Goal: Task Accomplishment & Management: Complete application form

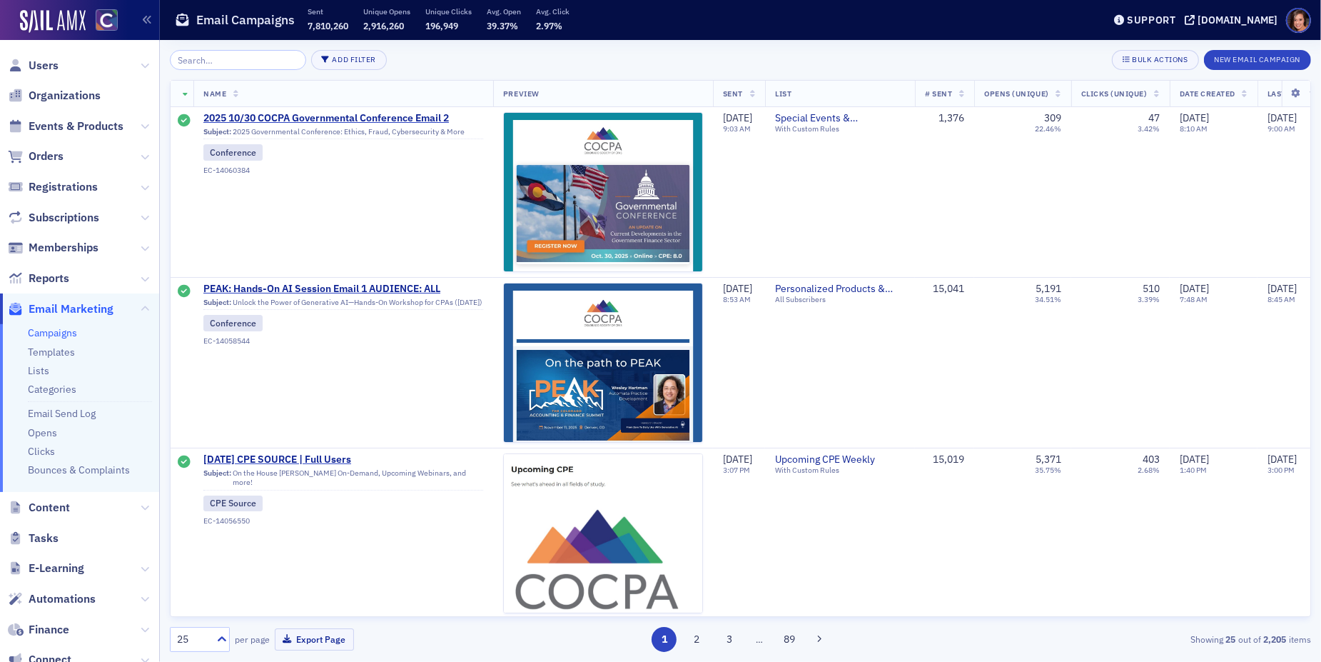
click at [246, 59] on input "search" at bounding box center [238, 60] width 136 height 20
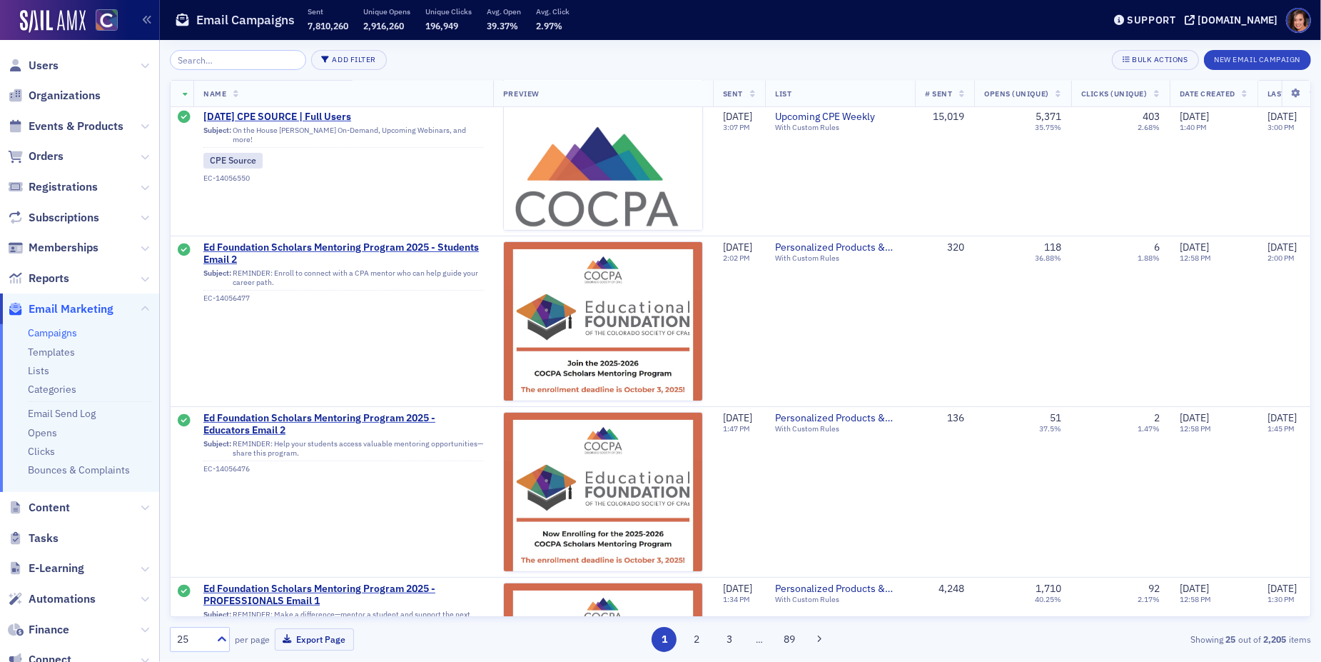
click at [246, 59] on input "search" at bounding box center [238, 60] width 136 height 20
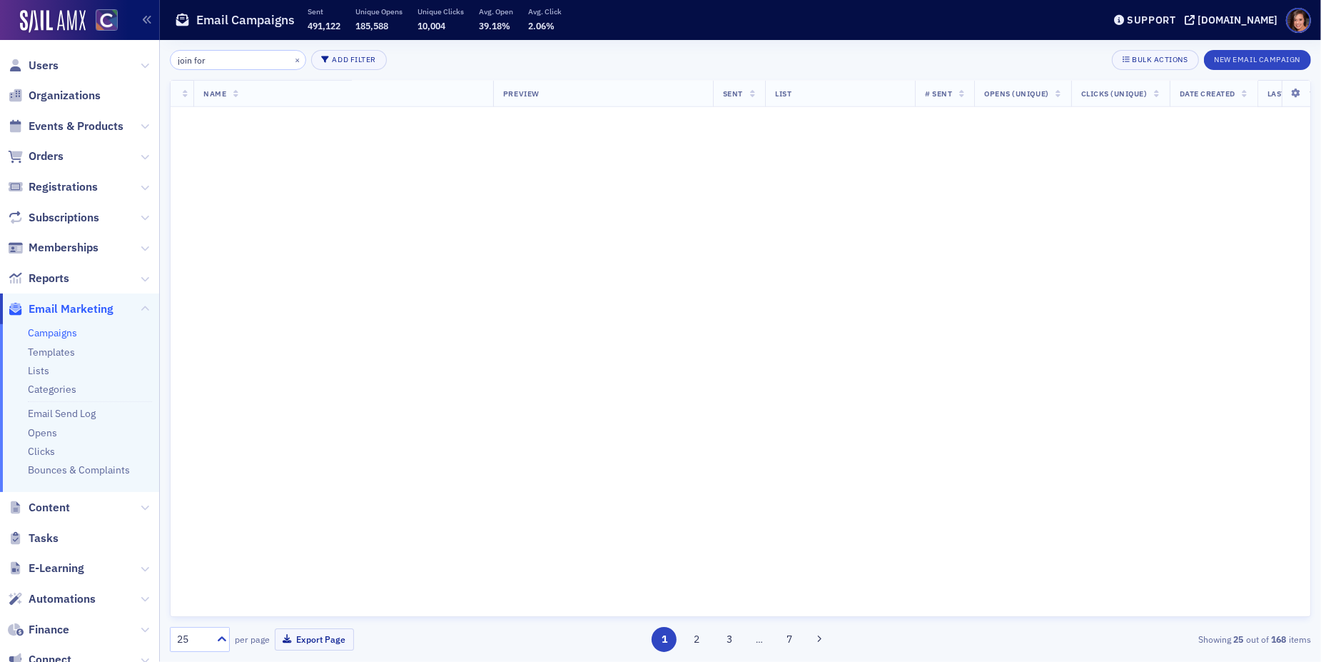
scroll to position [1369, 0]
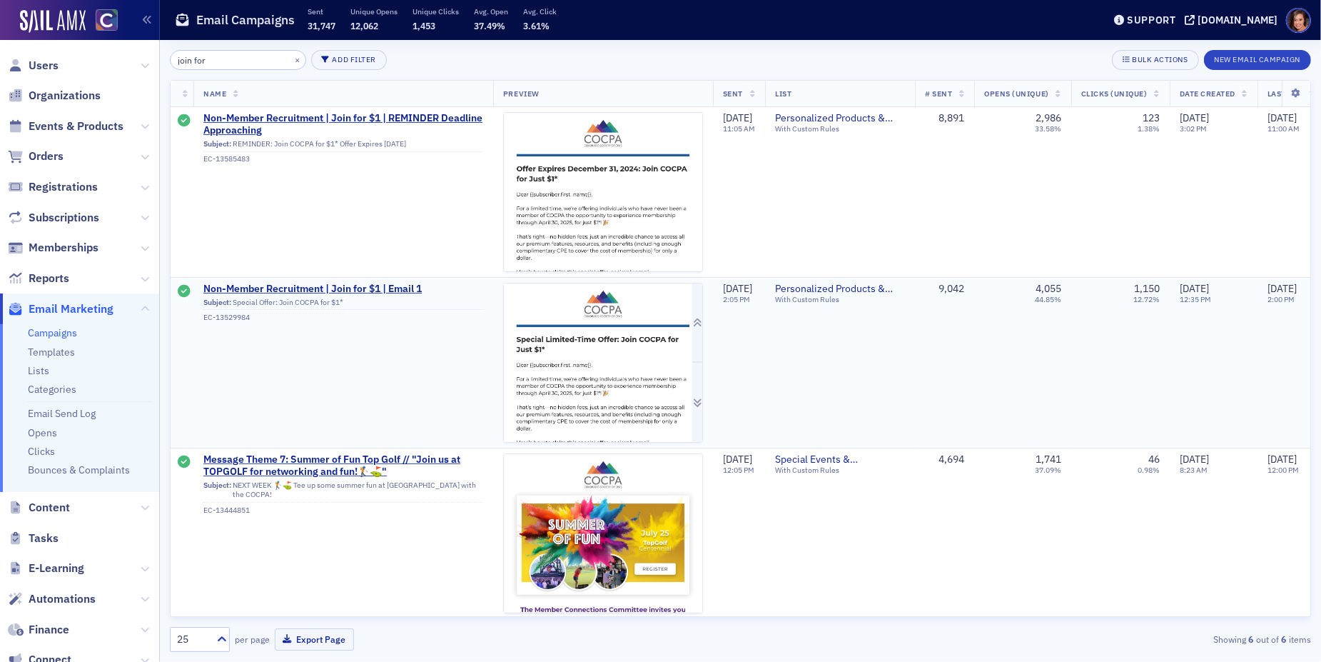
type input "join for"
click at [553, 379] on img at bounding box center [603, 522] width 198 height 478
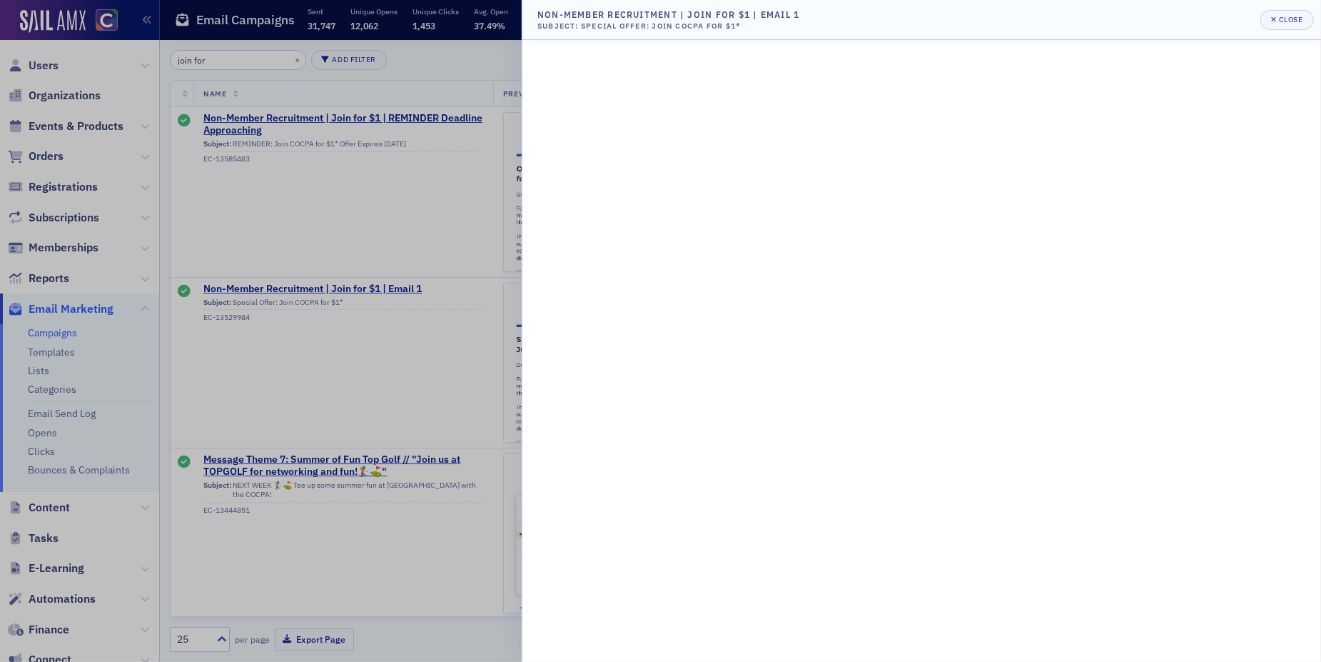
click at [433, 221] on div at bounding box center [660, 331] width 1321 height 662
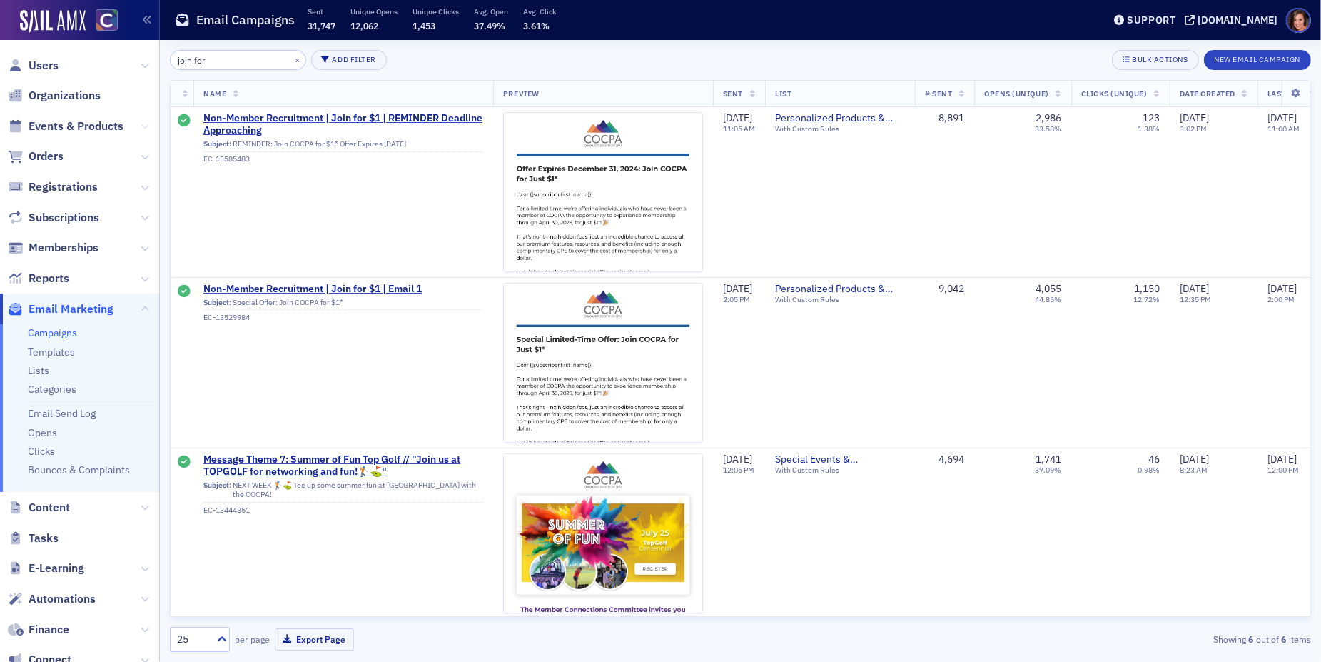
click at [144, 126] on icon at bounding box center [145, 126] width 9 height 9
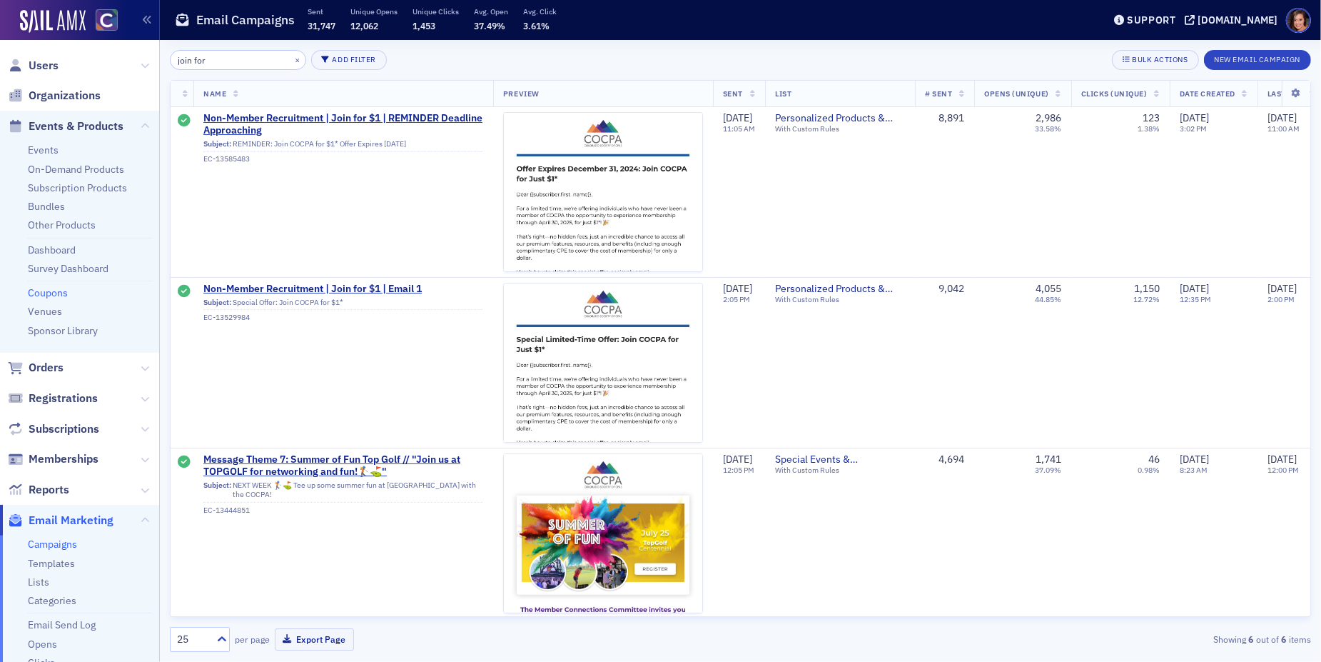
click at [62, 291] on link "Coupons" at bounding box center [48, 292] width 40 height 13
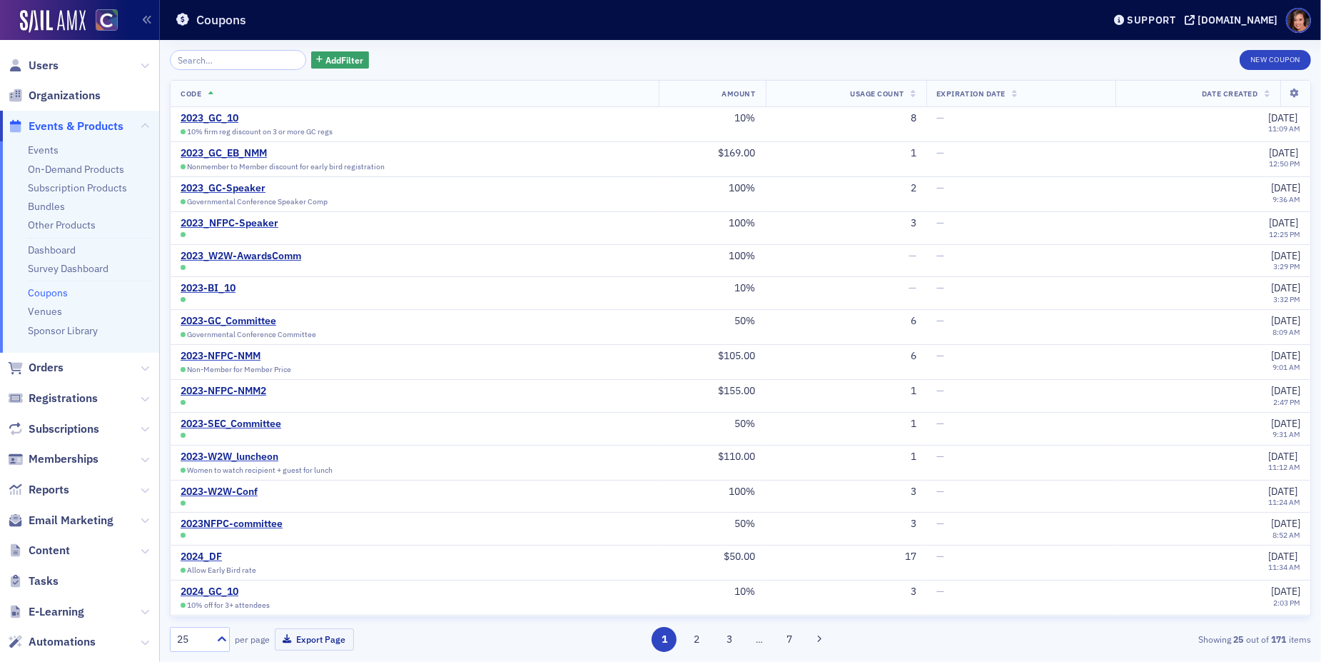
click at [228, 61] on input "search" at bounding box center [238, 60] width 136 height 20
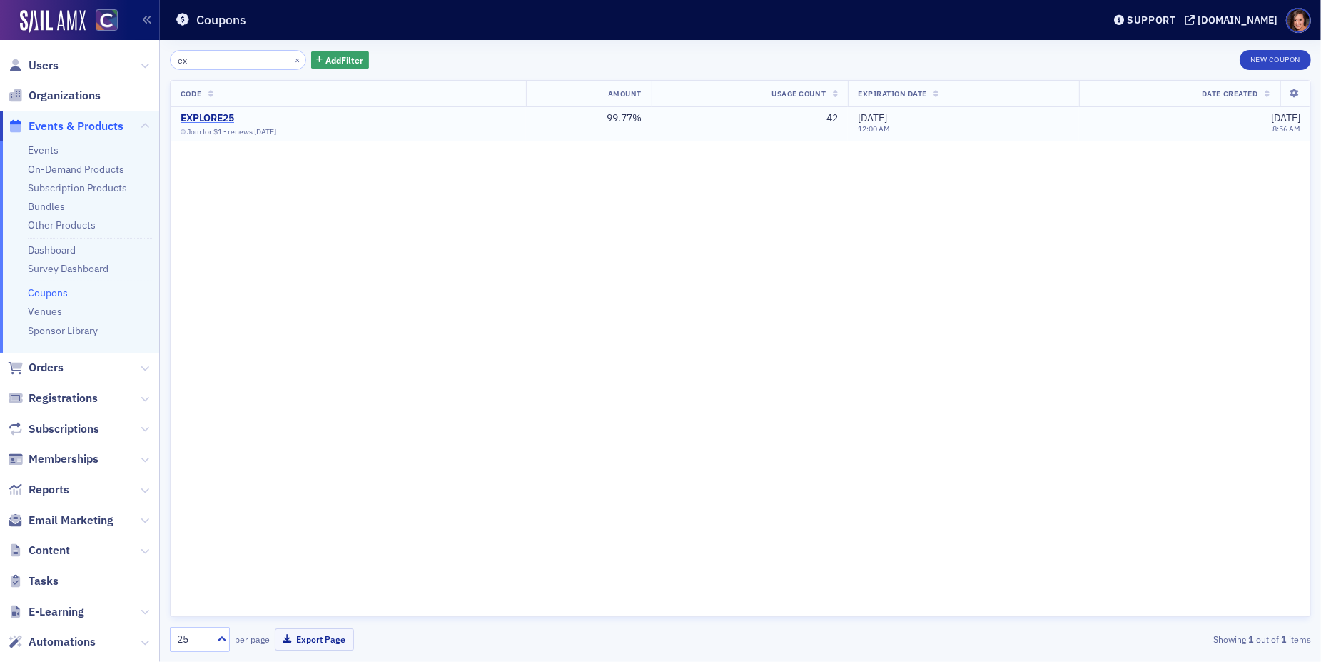
type input "ex"
click at [224, 115] on div "EXPLORE25" at bounding box center [249, 118] width 136 height 13
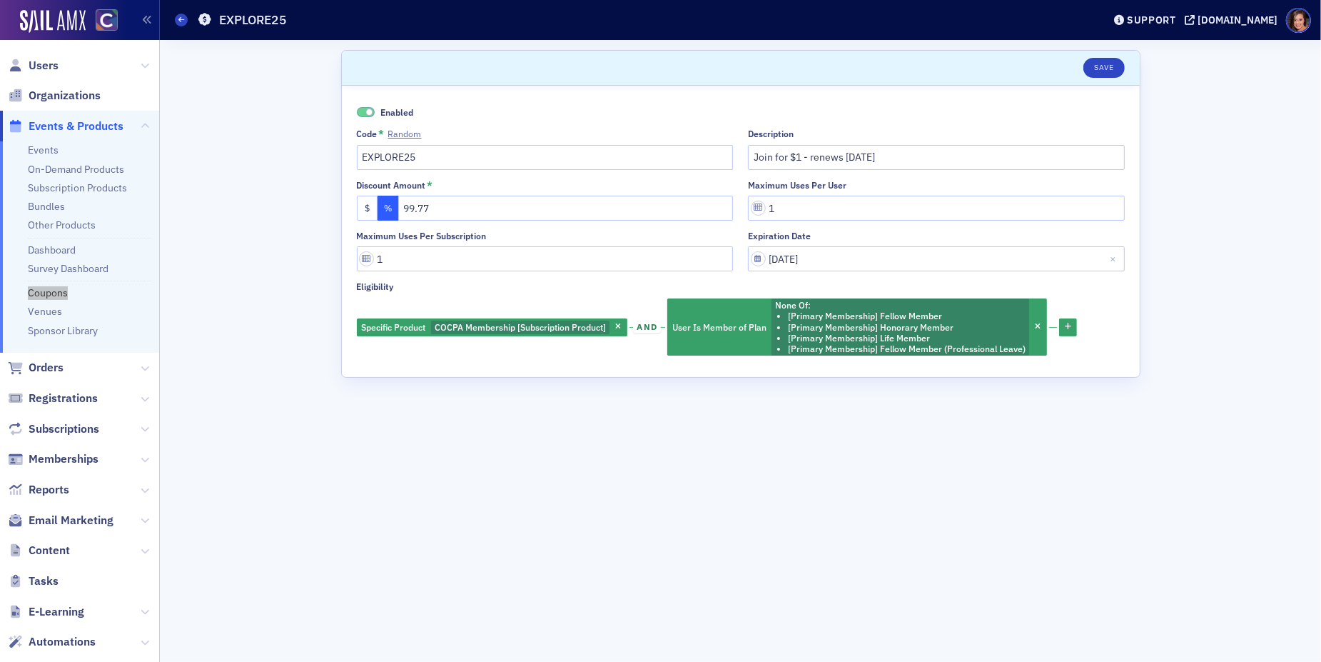
drag, startPoint x: 55, startPoint y: 289, endPoint x: 1094, endPoint y: 0, distance: 1078.1
click at [0, 0] on nav "Users Organizations Events & Products Events On-Demand Products Subscription Pr…" at bounding box center [80, 331] width 160 height 662
click at [518, 156] on input "EXPLORE25" at bounding box center [545, 157] width 377 height 25
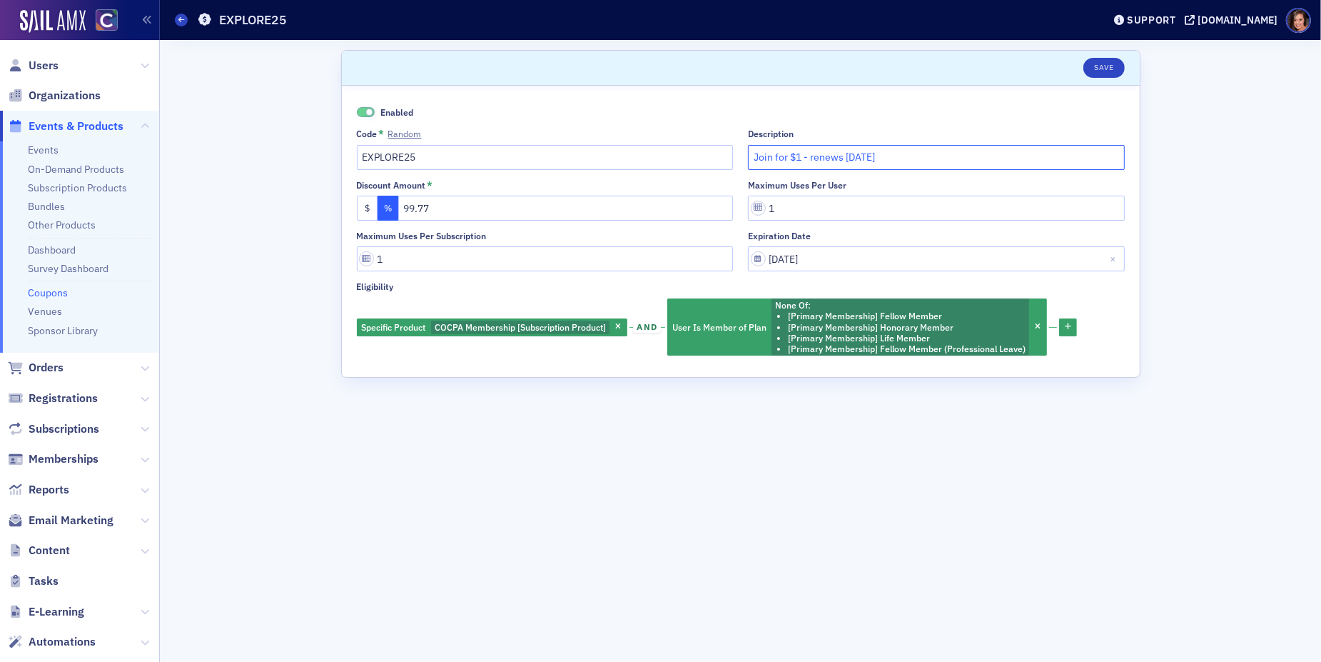
click at [851, 158] on input "Join for $1 - renews May 1st" at bounding box center [936, 157] width 377 height 25
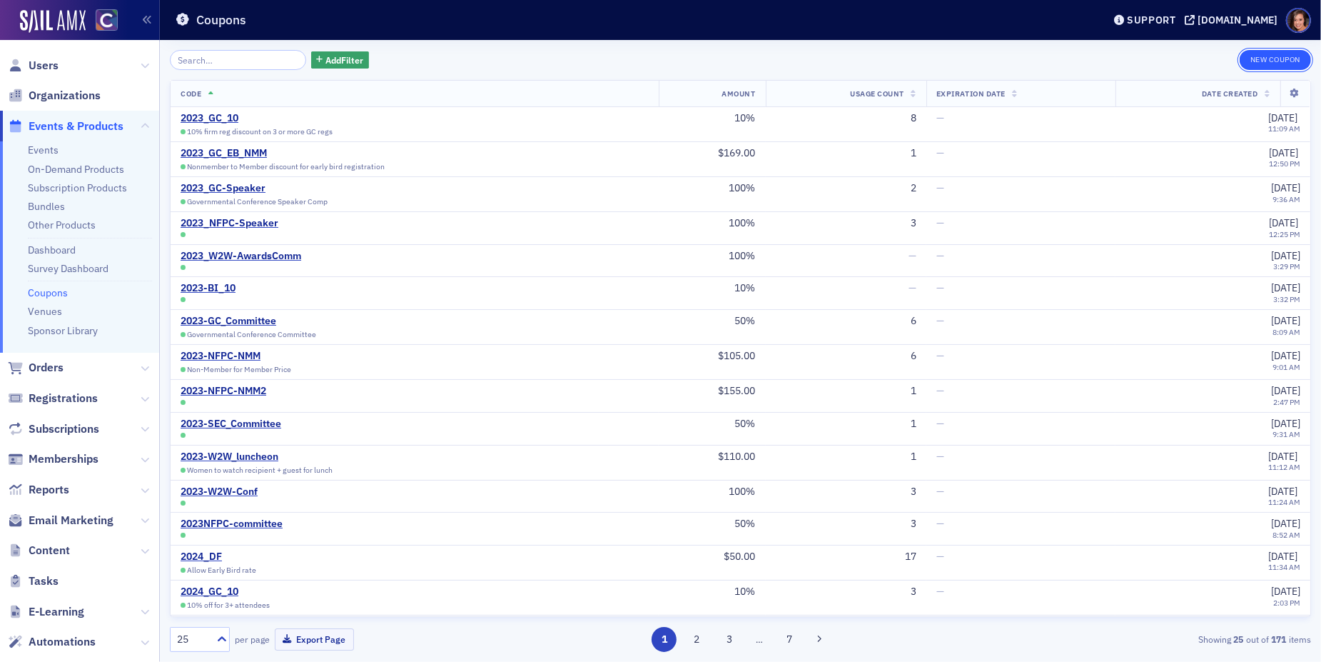
click at [1268, 55] on button "New Coupon" at bounding box center [1275, 60] width 71 height 20
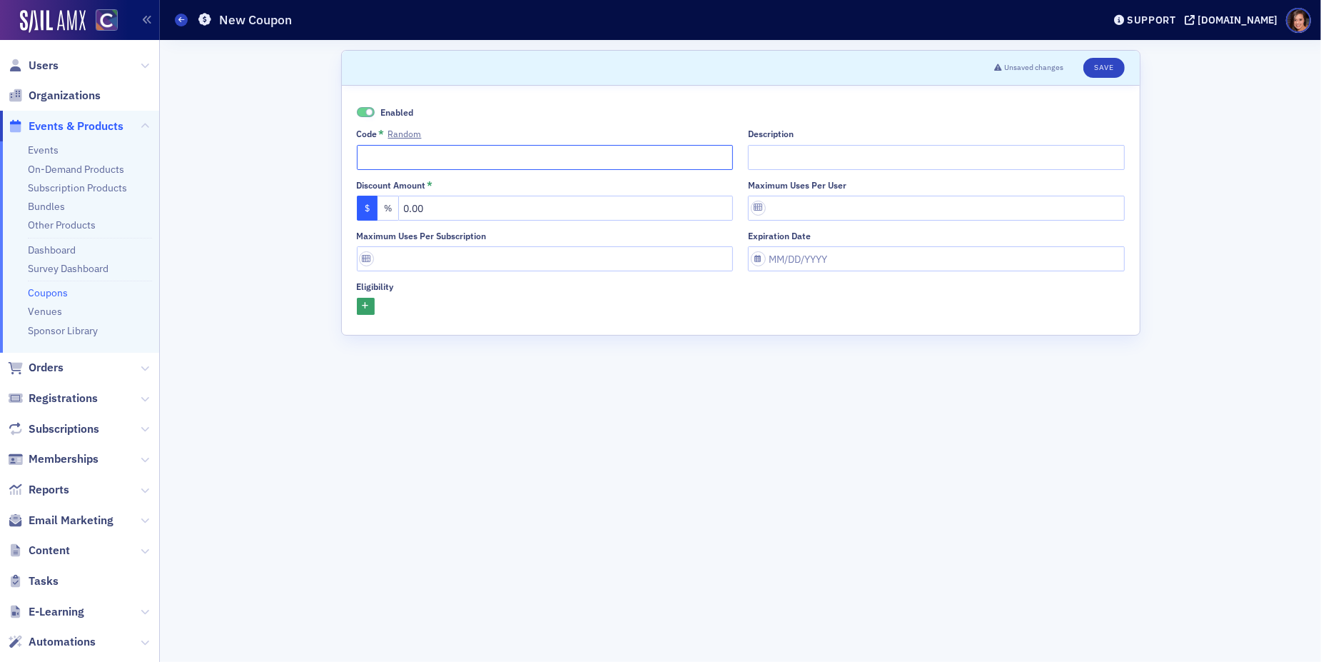
click at [569, 161] on input "Code * Random" at bounding box center [545, 157] width 377 height 25
paste input "EXPLORE25"
type input "EXPLORE26"
click at [542, 200] on input "0.00" at bounding box center [565, 208] width 335 height 25
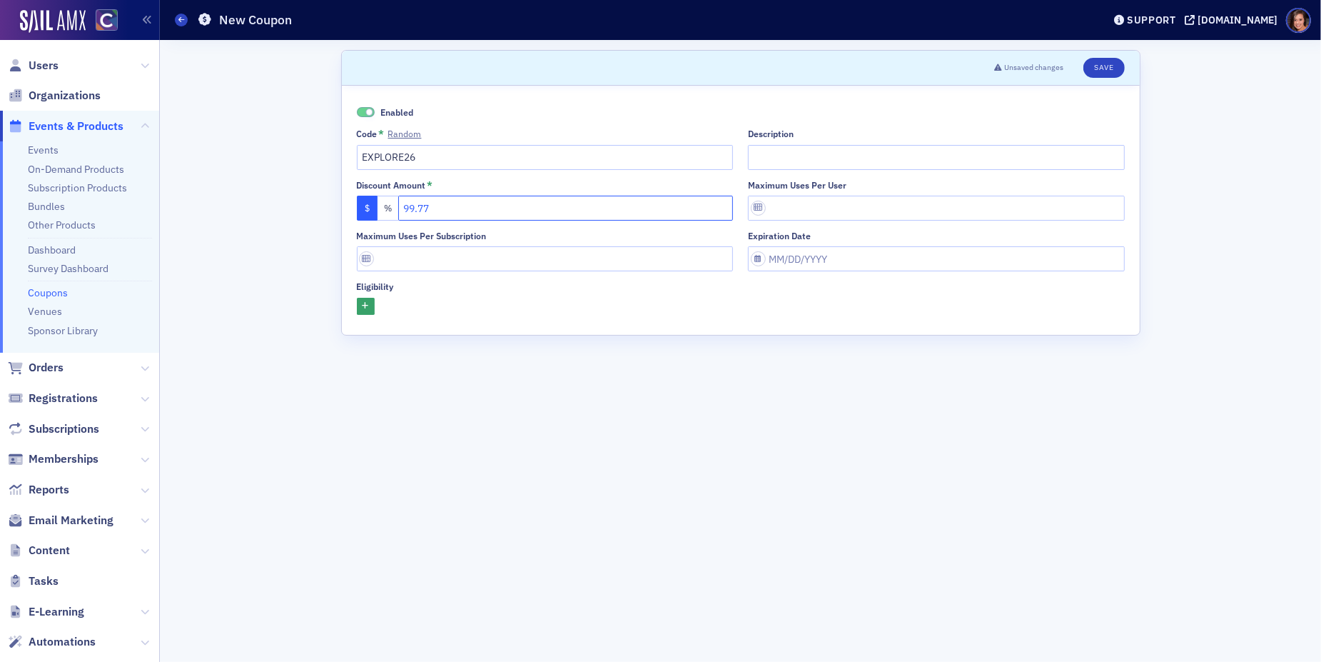
type input "99.77"
click at [879, 214] on input "Maximum uses per user" at bounding box center [936, 208] width 377 height 25
type input "1"
click at [846, 149] on input "Description" at bounding box center [936, 157] width 377 height 25
paste input "Join for $1 - renews May 1st"
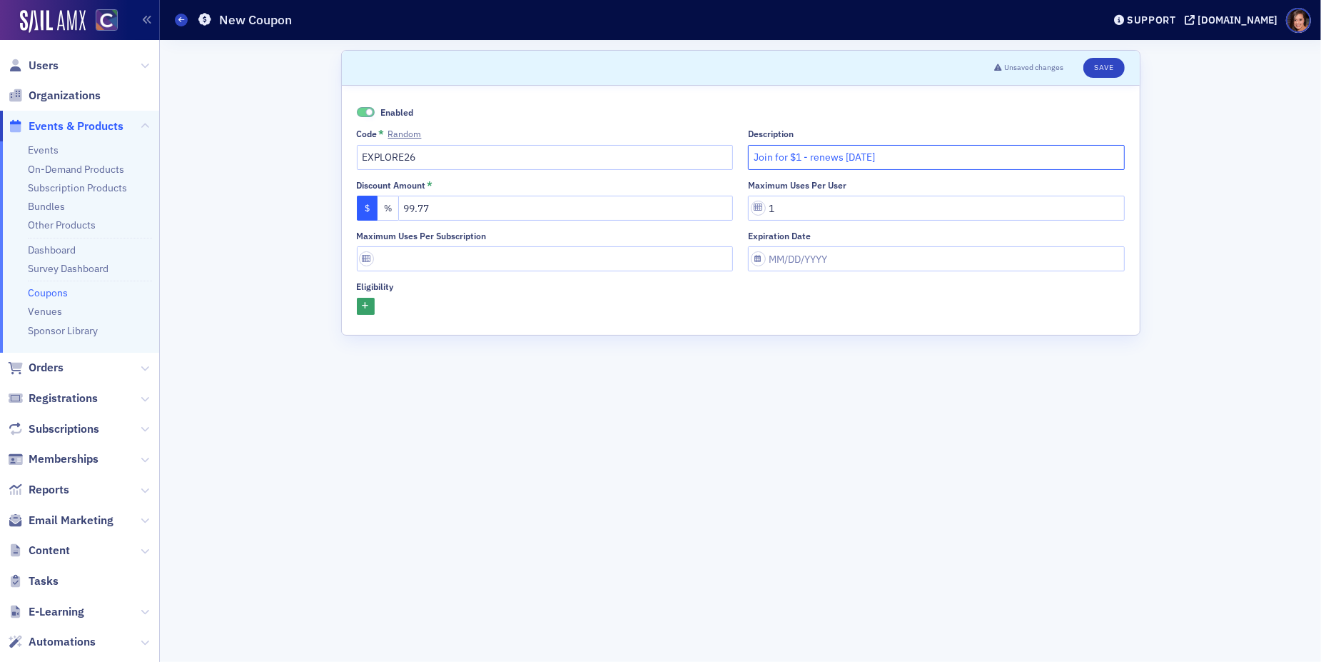
type input "Join for $1 - renews May 1st"
click at [632, 257] on input "Maximum uses per subscription" at bounding box center [545, 258] width 377 height 25
type input "1"
select select "8"
select select "2025"
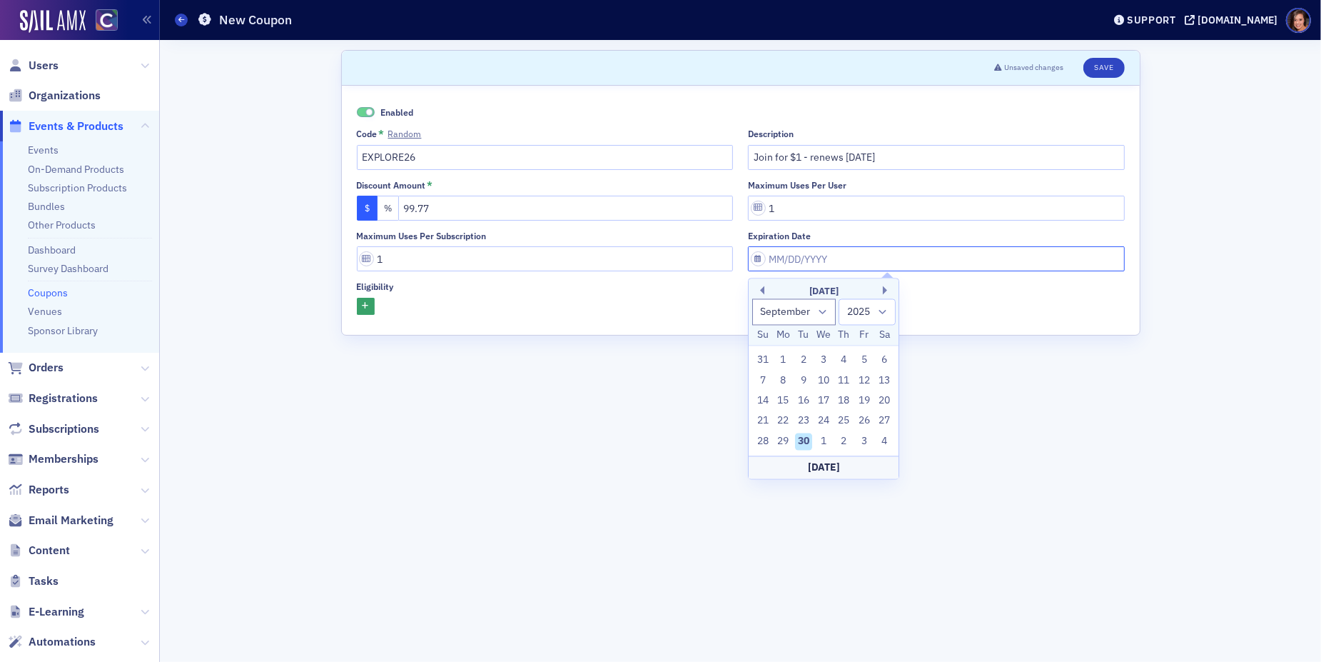
click at [864, 254] on input "Expiration date" at bounding box center [936, 258] width 377 height 25
click at [817, 317] on select "January February March April May June July August September October November De…" at bounding box center [794, 311] width 84 height 26
select select "11"
click at [752, 298] on select "January February March April May June July August September October November De…" at bounding box center [794, 311] width 84 height 26
click at [822, 442] on div "31" at bounding box center [823, 441] width 17 height 17
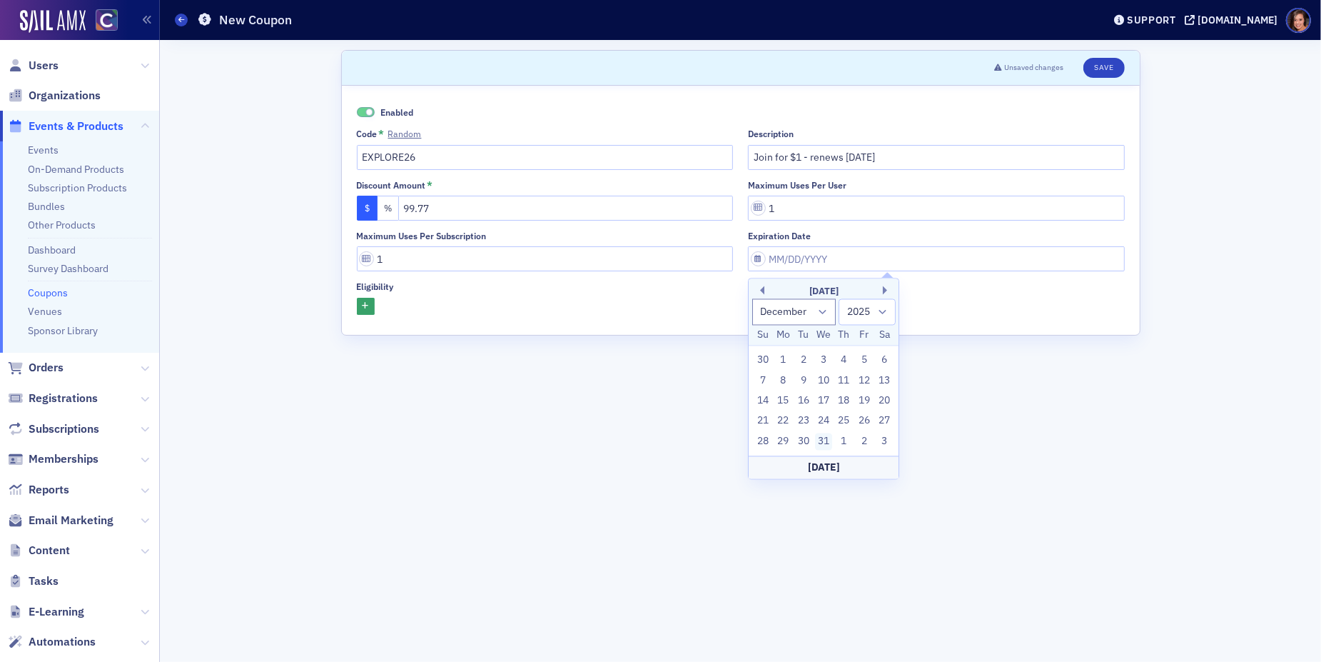
type input "12/31/2025"
click at [373, 311] on div at bounding box center [741, 307] width 768 height 18
click at [369, 311] on button "button" at bounding box center [366, 307] width 18 height 18
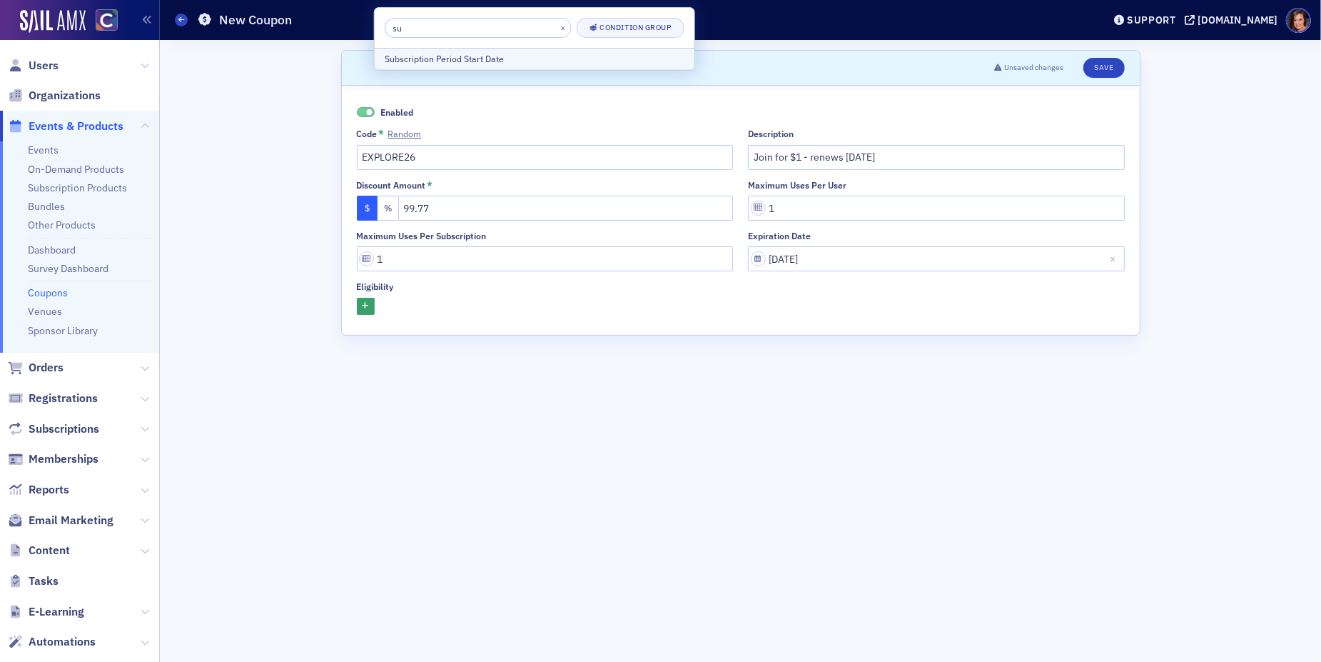
type input "s"
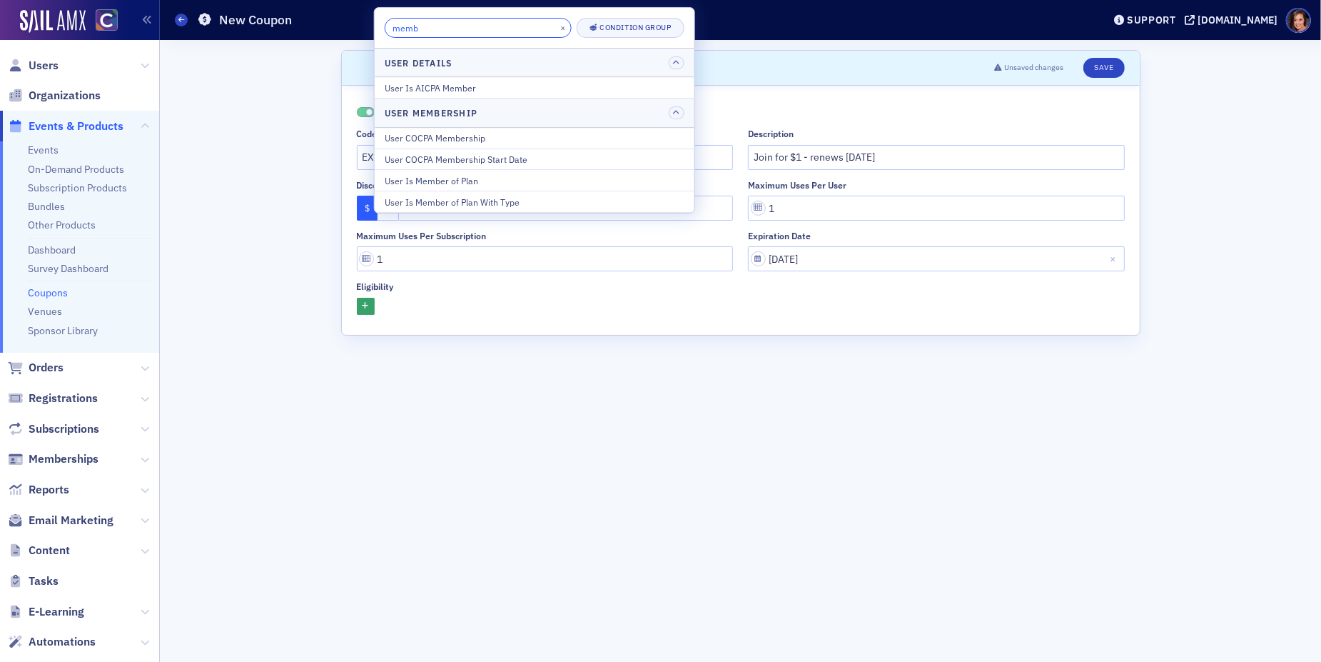
click at [460, 31] on input "memb" at bounding box center [478, 28] width 187 height 20
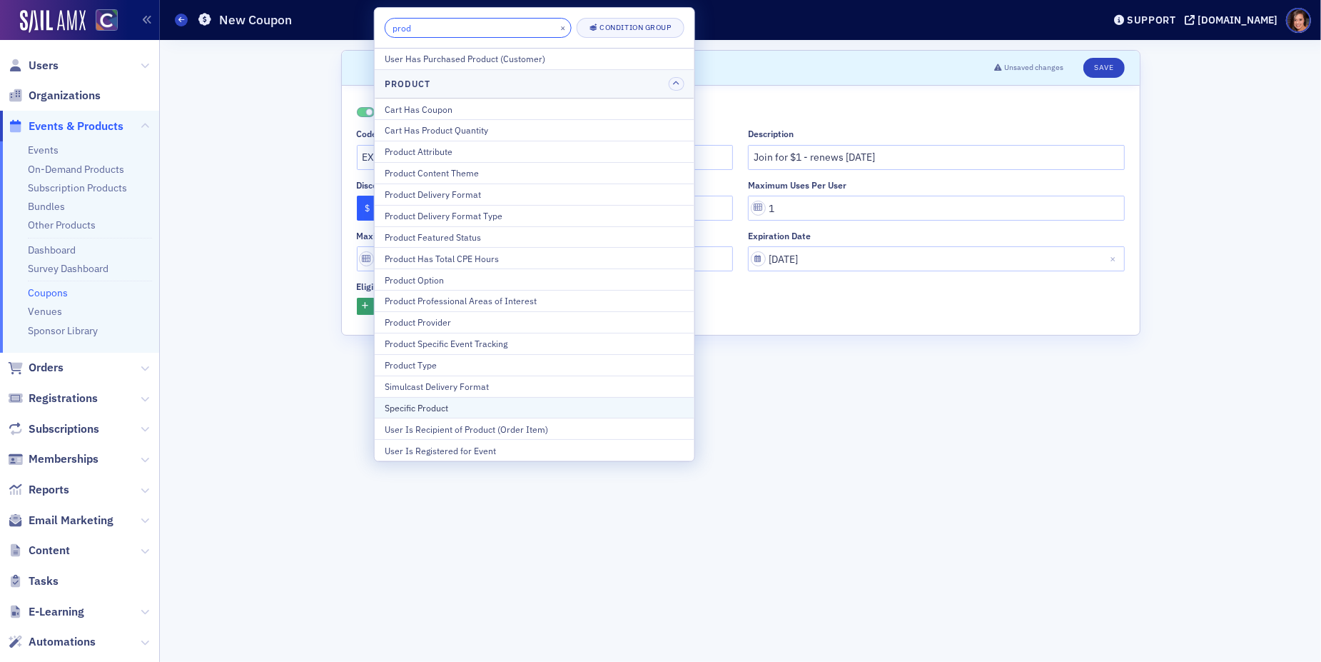
type input "prod"
click at [439, 401] on div "Specific Product" at bounding box center [535, 407] width 300 height 13
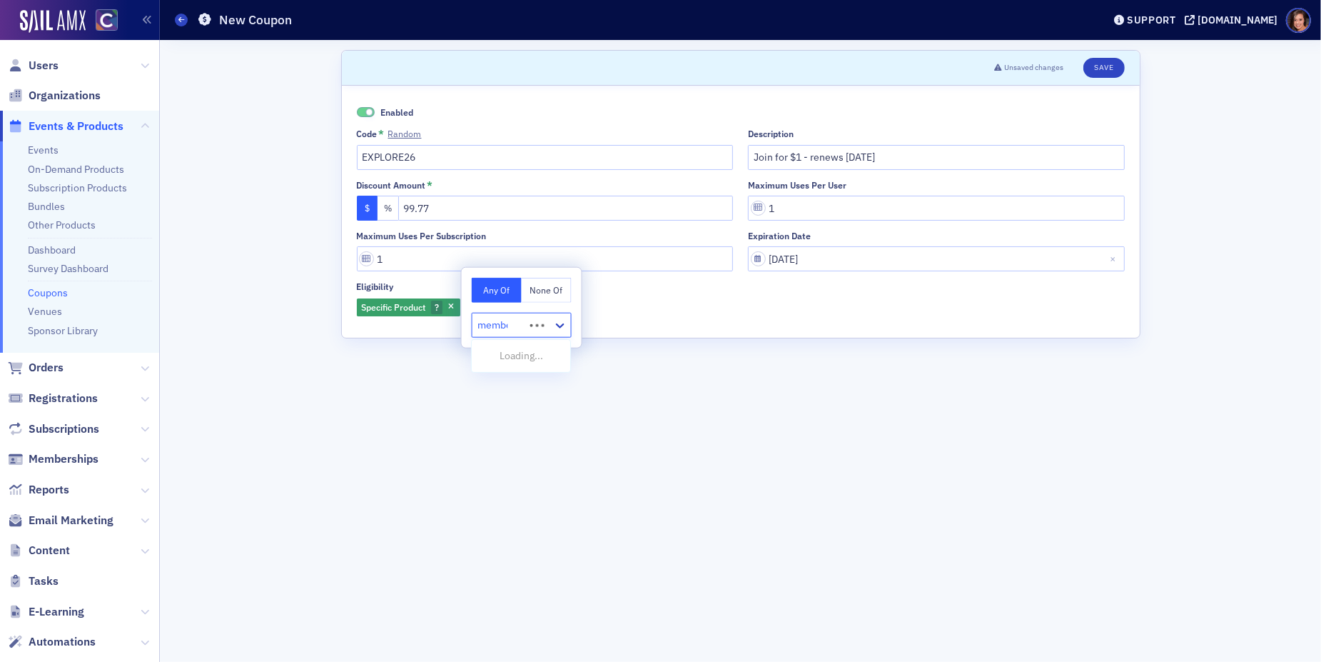
type input "member"
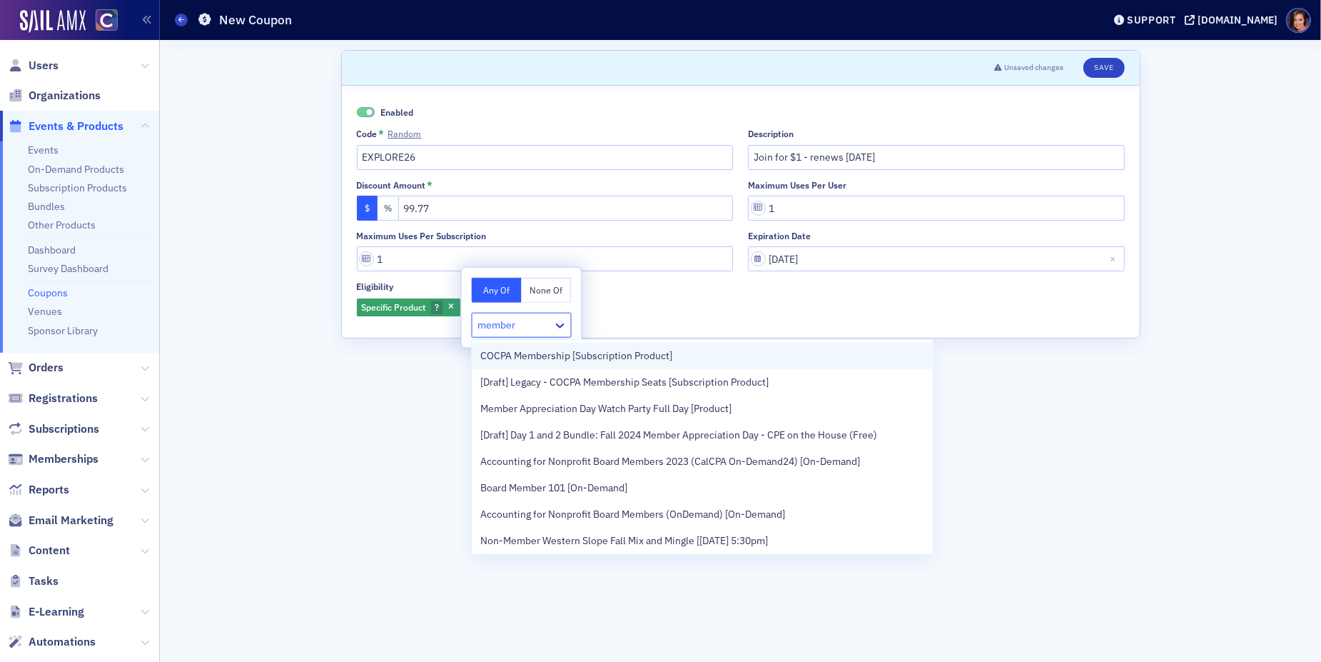
click at [520, 358] on span "COCPA Membership [Subscription Product]" at bounding box center [576, 355] width 192 height 15
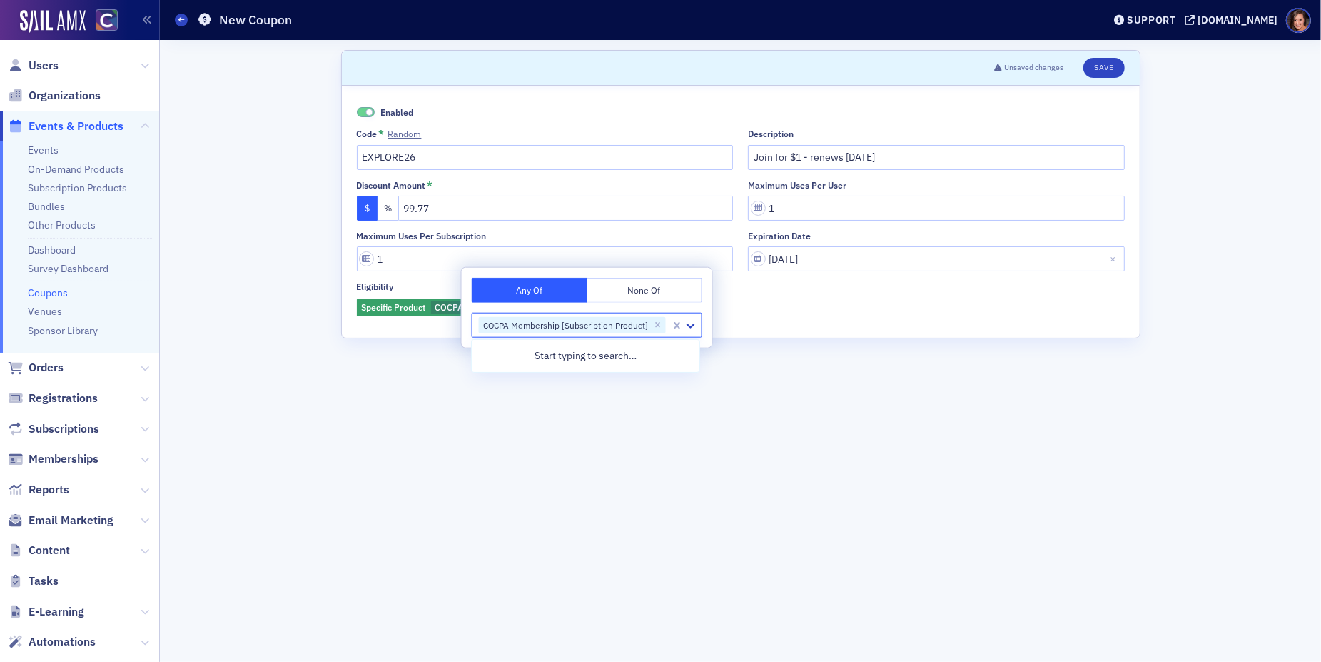
click at [784, 317] on div "Enabled Code * Random EXPLORE26 Description Join for $1 - renews May 1st Discou…" at bounding box center [741, 212] width 798 height 252
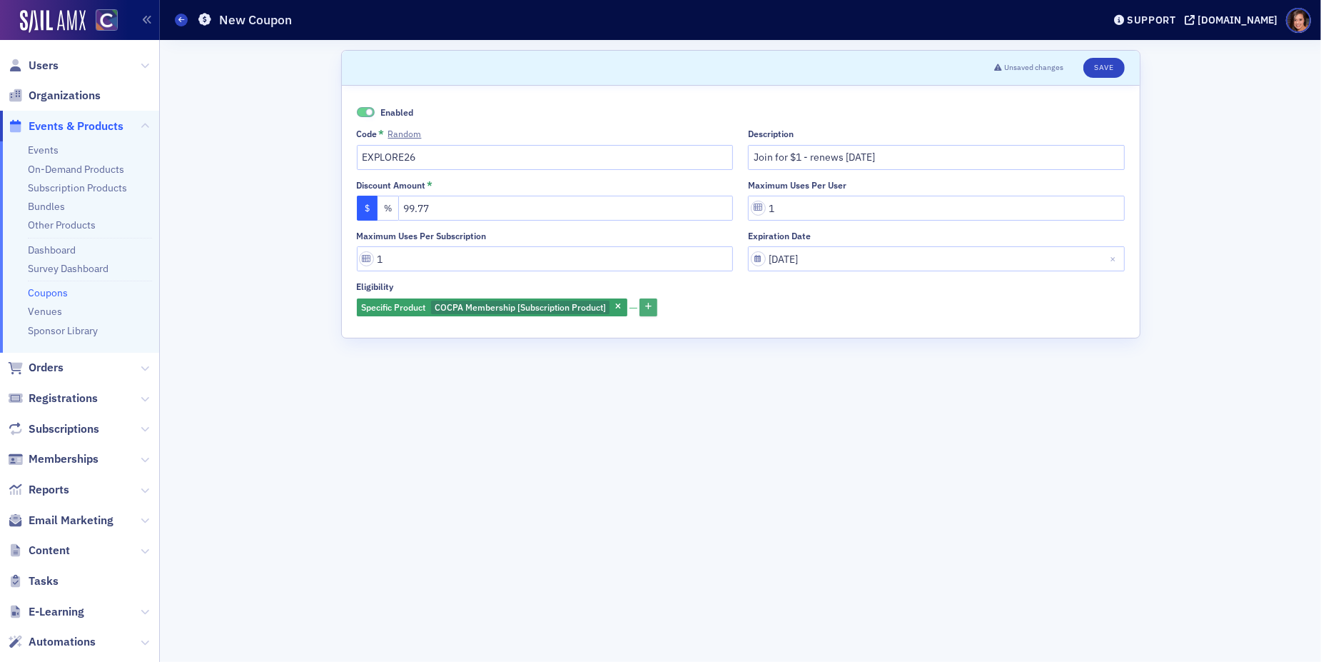
click at [656, 313] on button "button" at bounding box center [649, 307] width 18 height 18
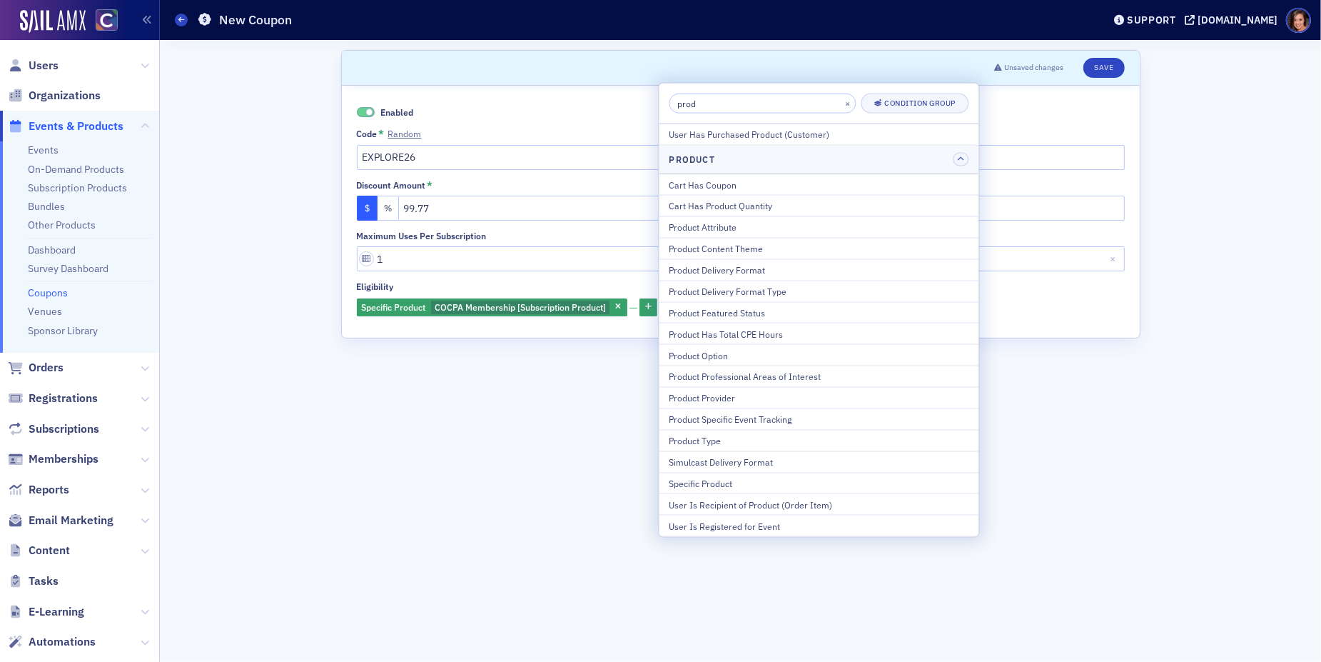
click at [748, 102] on input "prod" at bounding box center [763, 104] width 187 height 20
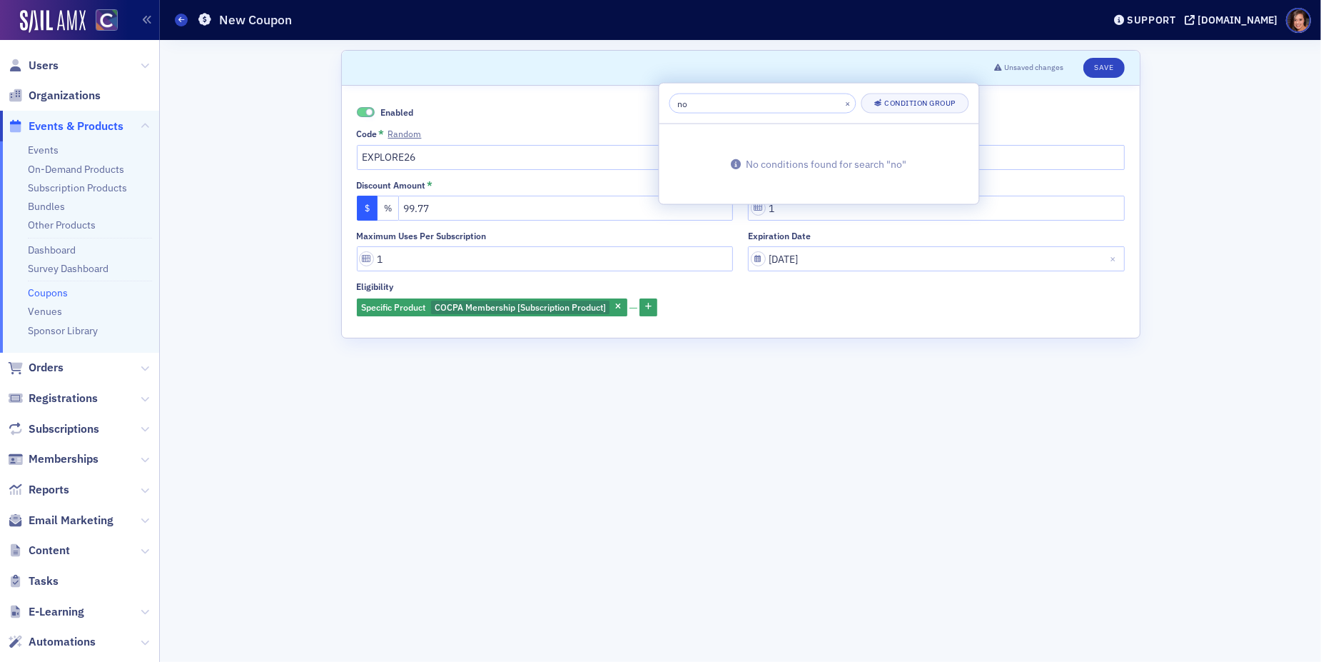
type input "n"
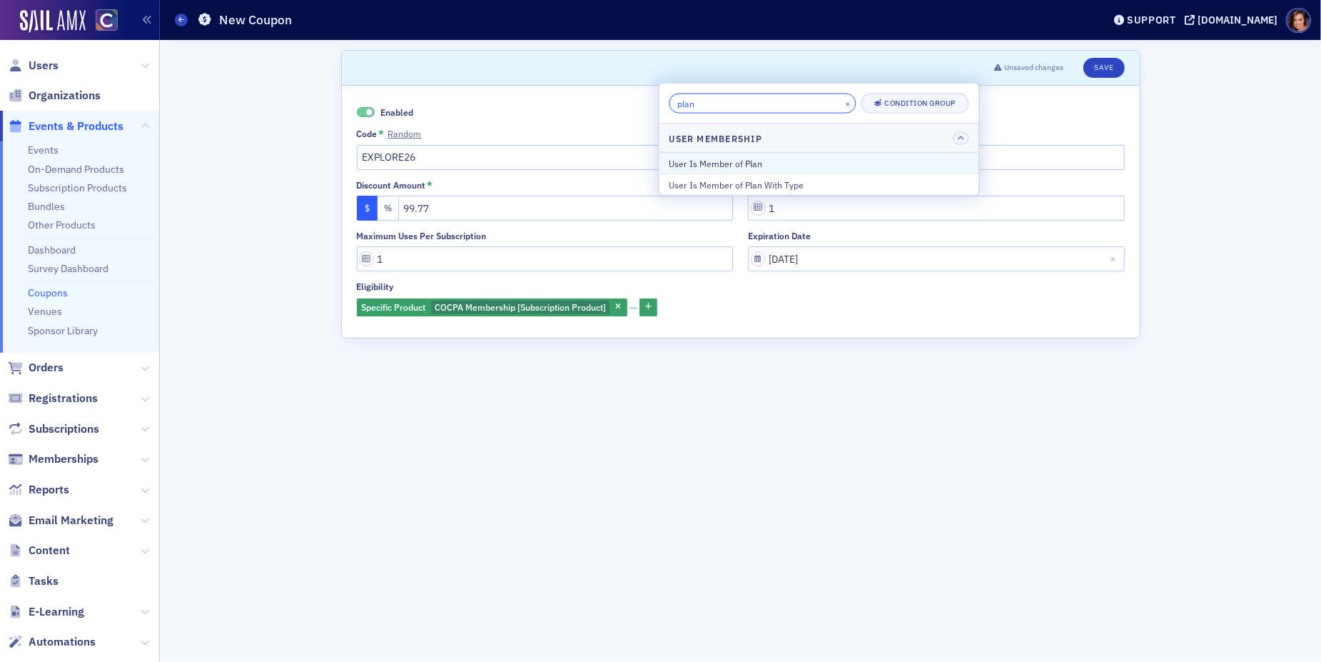
type input "plan"
click at [750, 158] on div "User Is Member of Plan" at bounding box center [820, 162] width 300 height 13
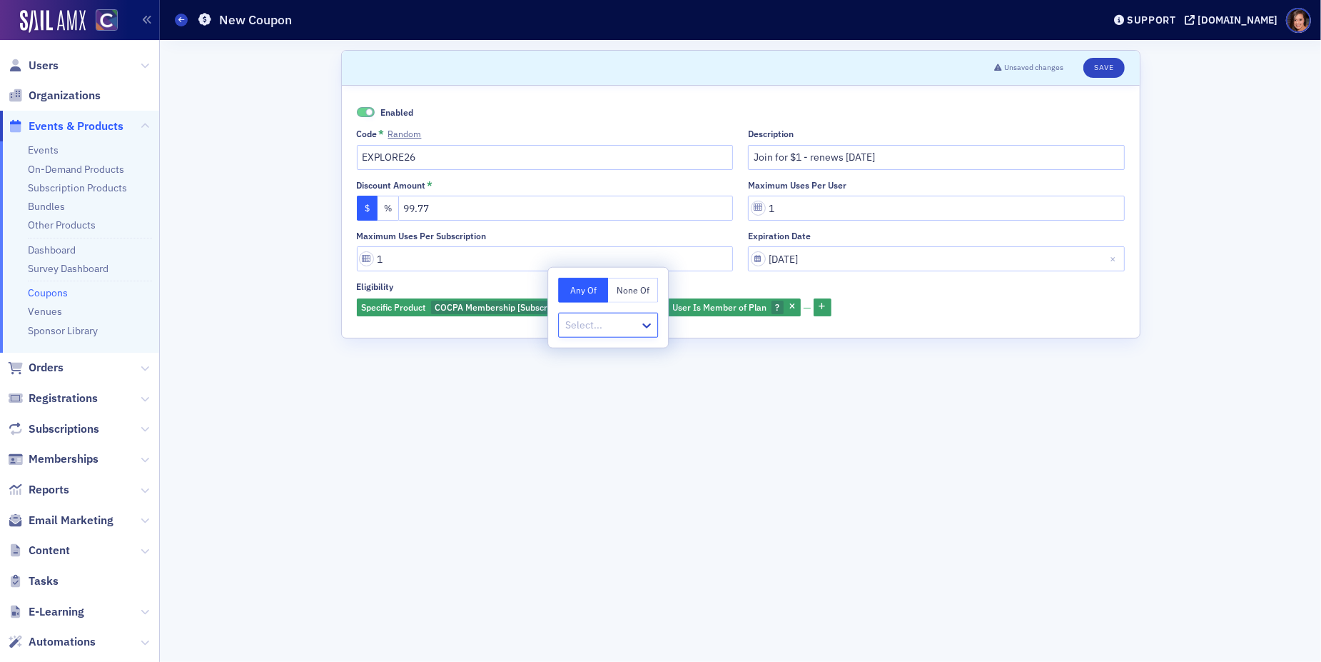
click at [632, 293] on button "None Of" at bounding box center [633, 290] width 50 height 25
click at [625, 326] on div at bounding box center [601, 325] width 74 height 18
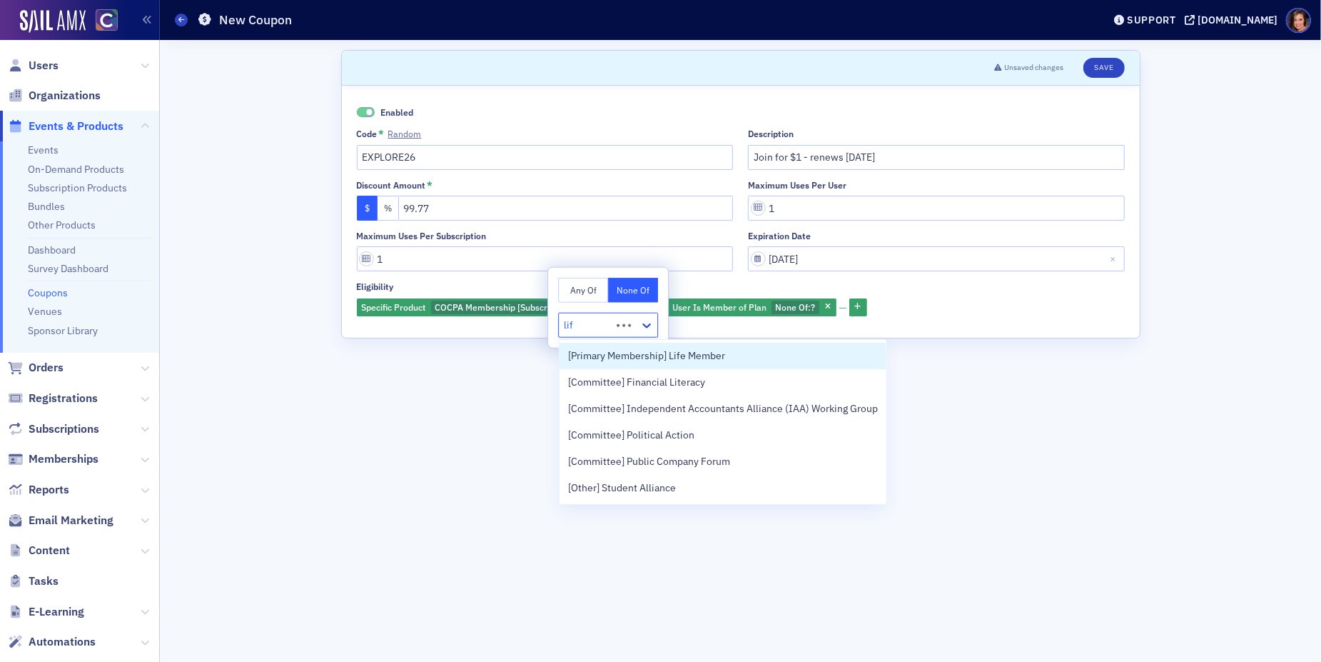
type input "life"
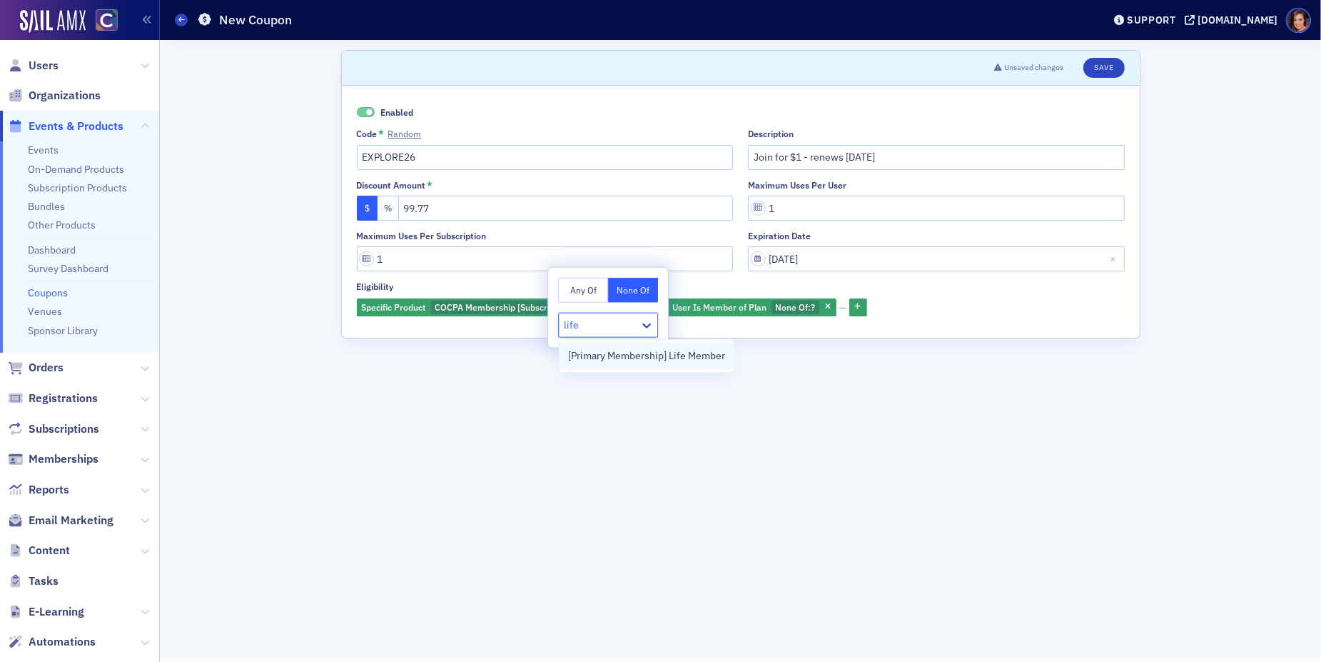
click at [628, 355] on span "[Primary Membership] Life Member" at bounding box center [646, 355] width 157 height 15
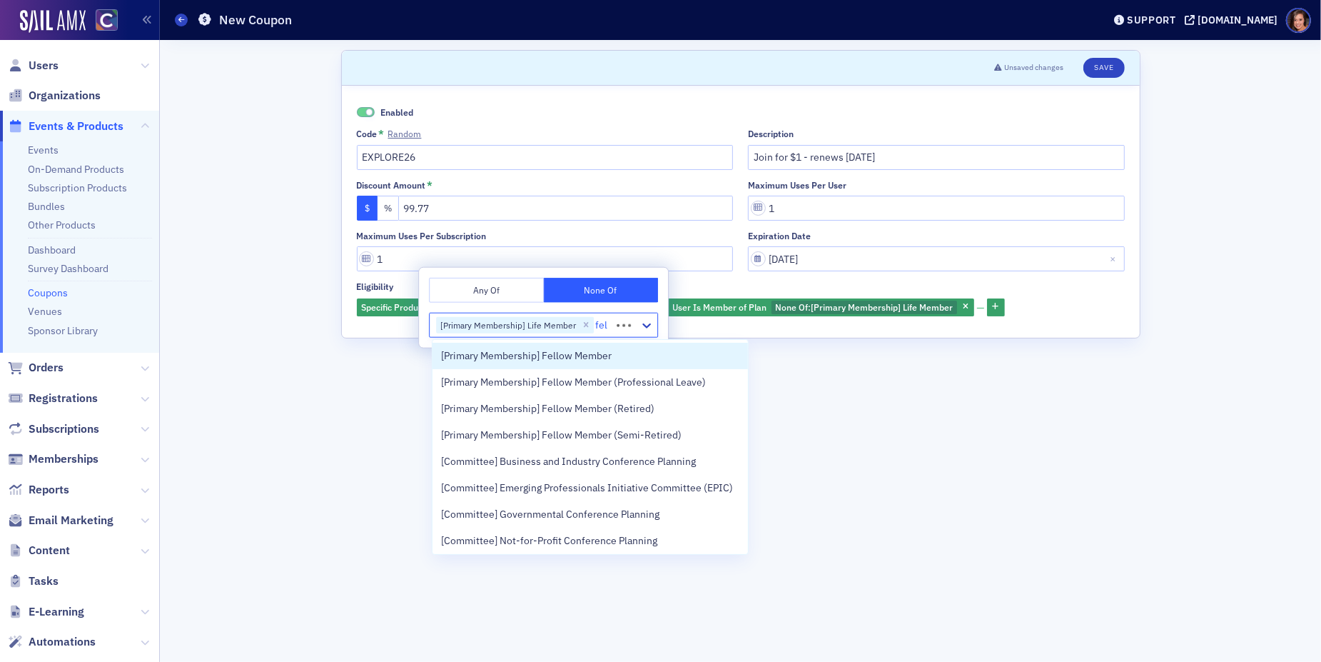
type input "fell"
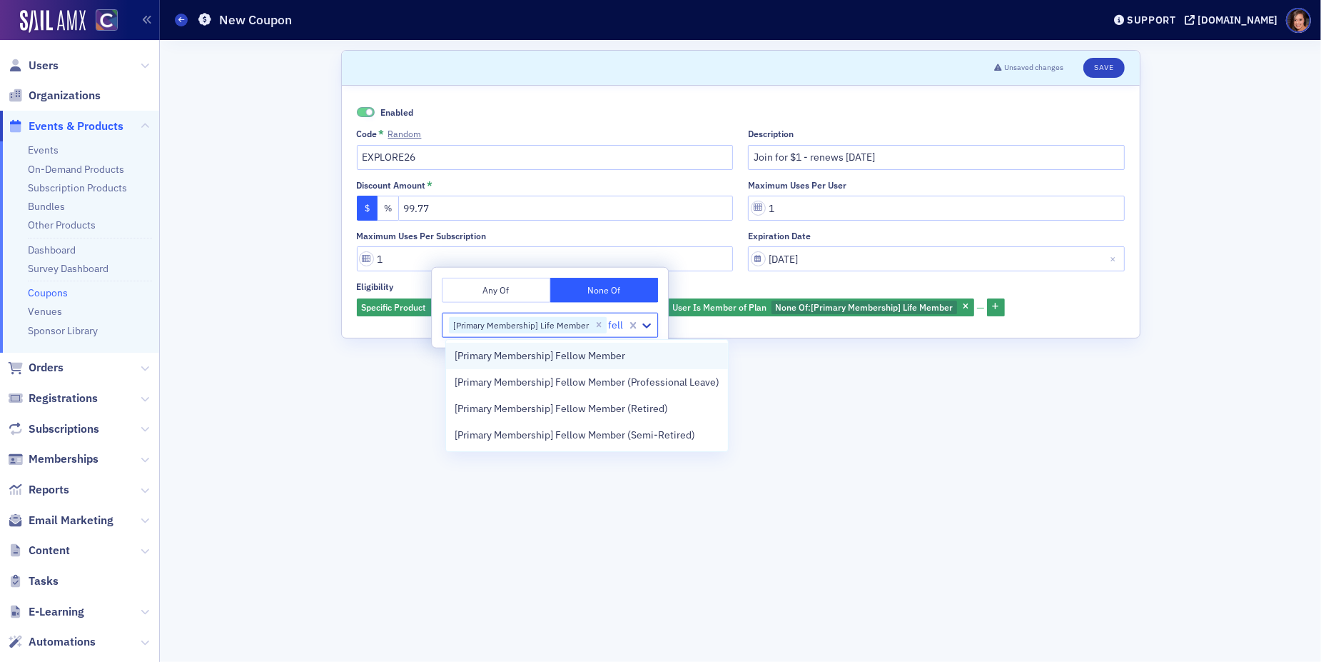
click at [626, 359] on div "[Primary Membership] Fellow Member" at bounding box center [587, 355] width 265 height 15
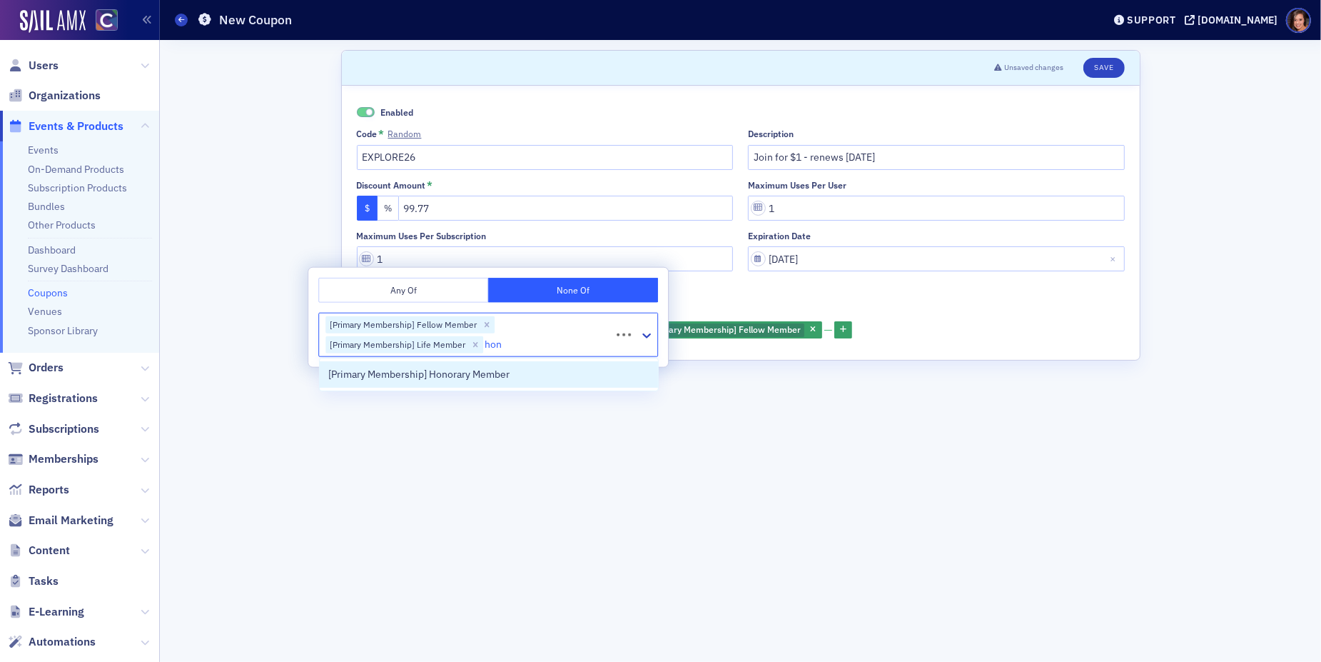
type input "hono"
click at [572, 377] on div "[Primary Membership] Honorary Member" at bounding box center [488, 374] width 321 height 15
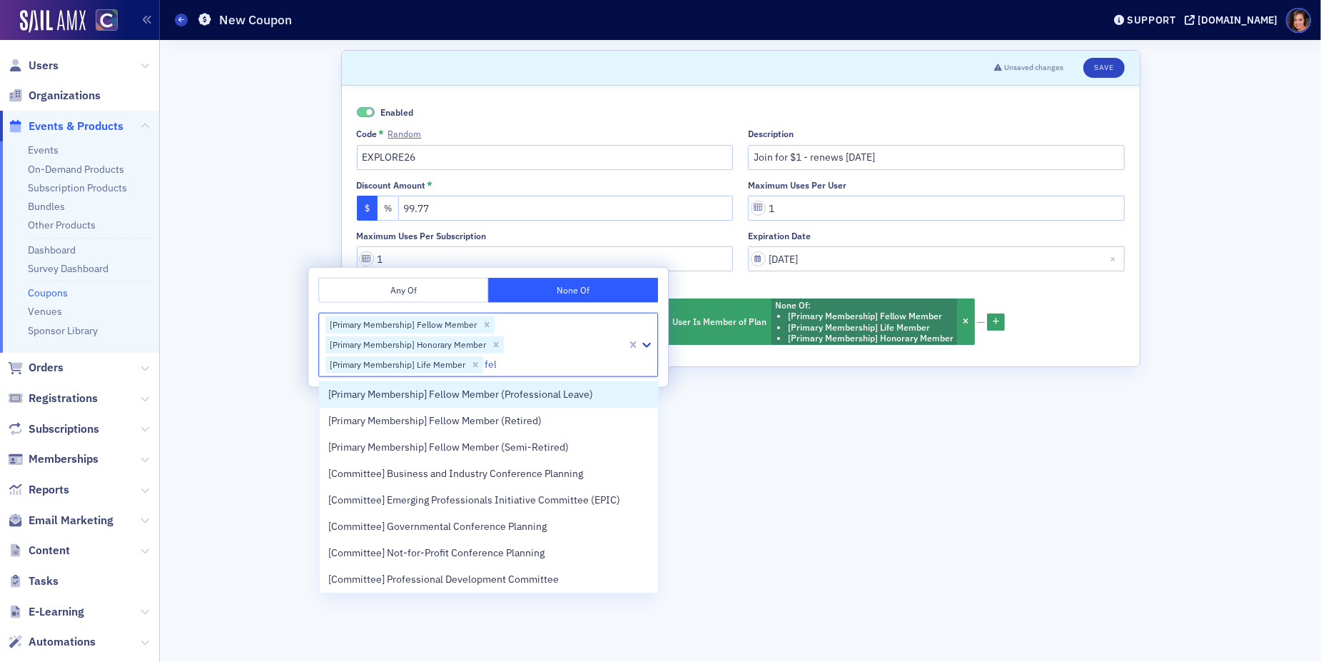
type input "fell"
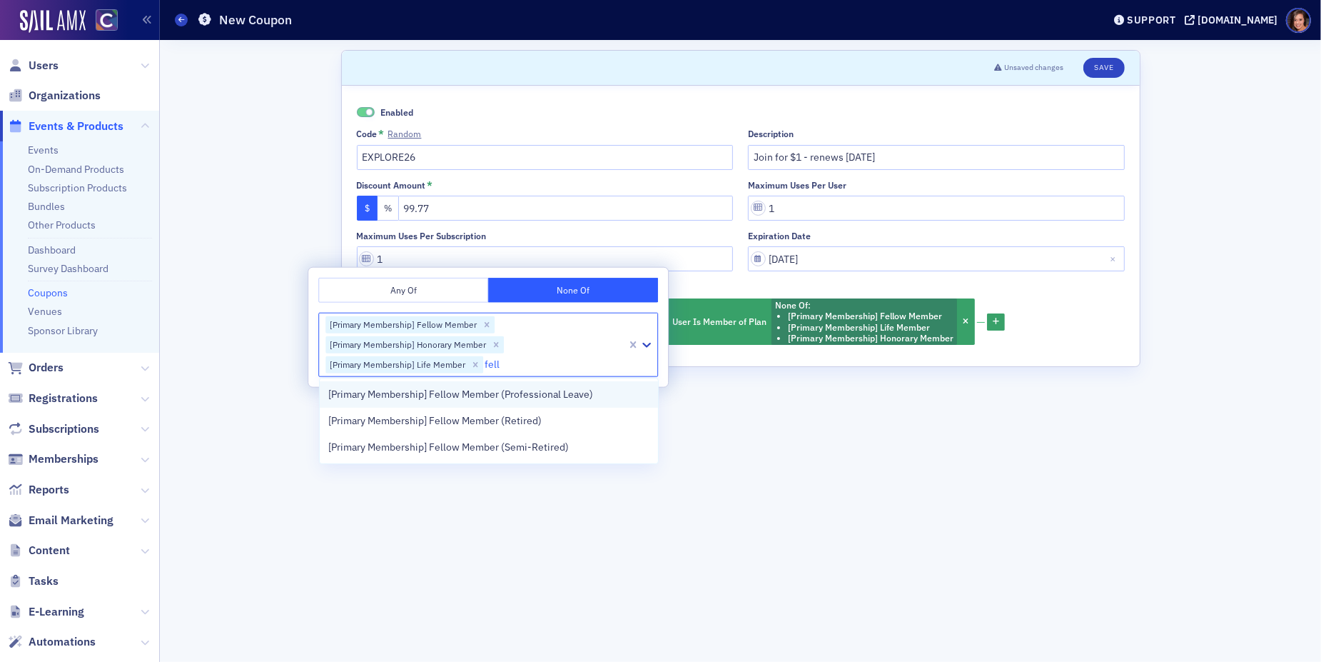
click at [540, 388] on span "[Primary Membership] Fellow Member (Professional Leave)" at bounding box center [460, 394] width 265 height 15
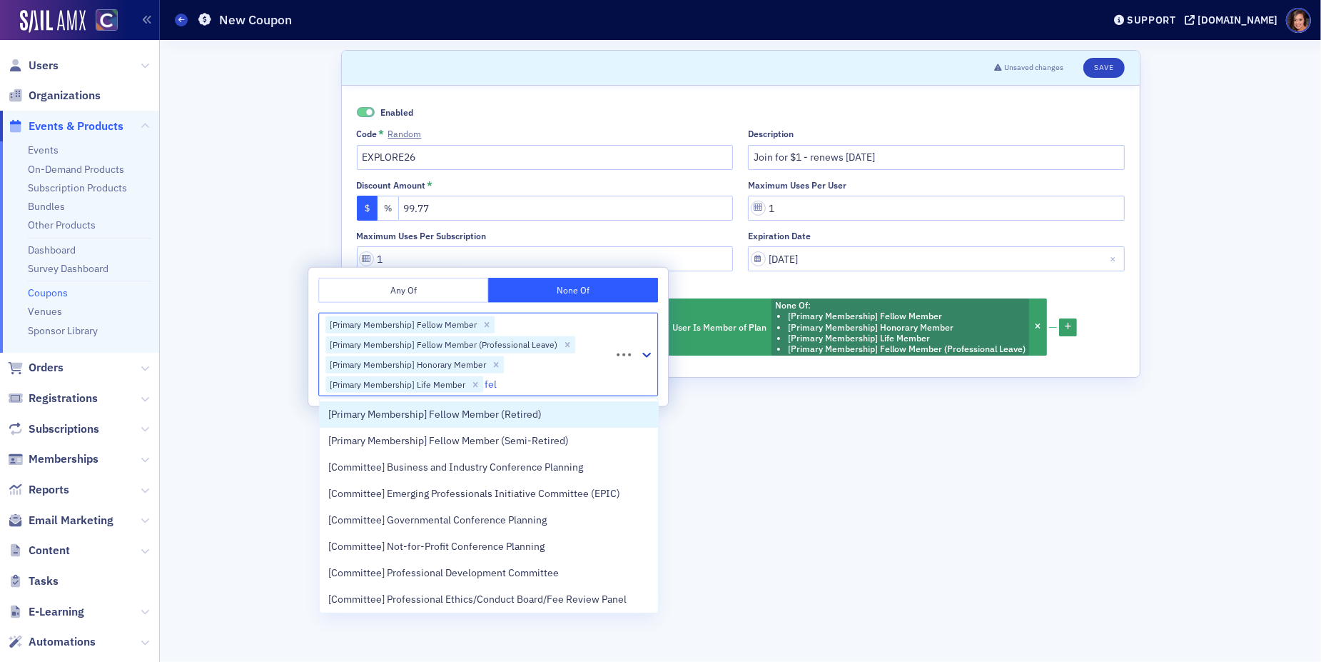
type input "fell"
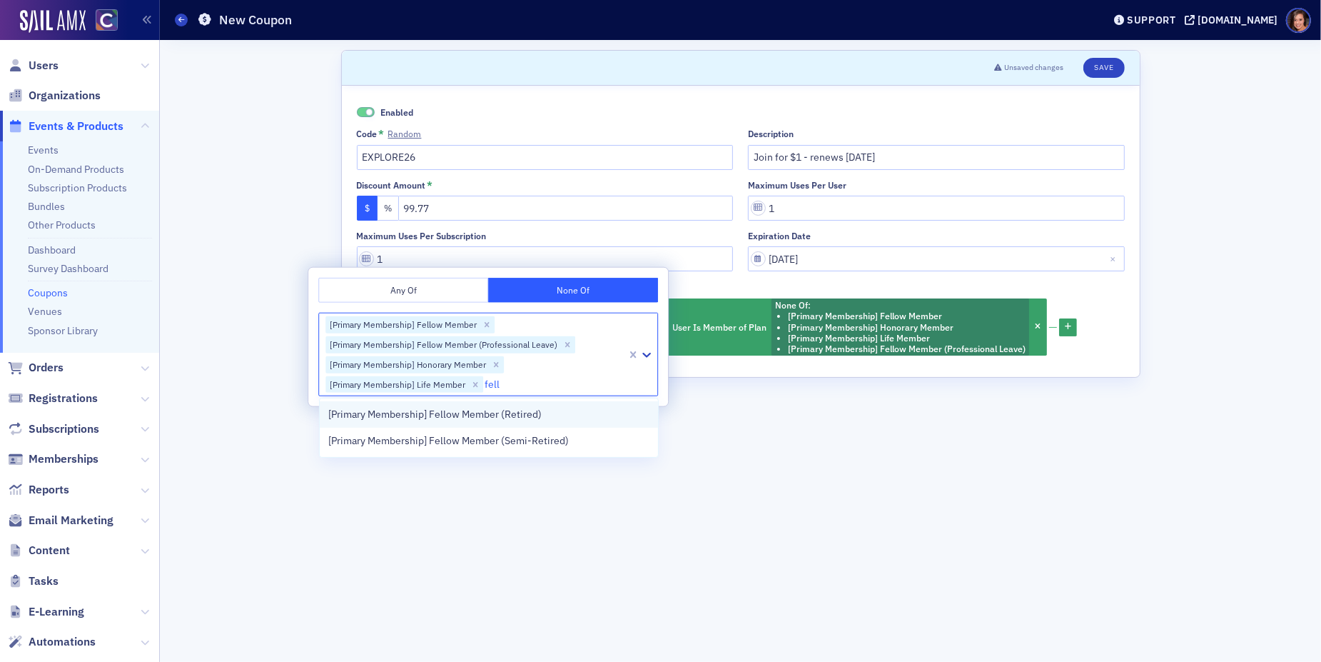
click at [536, 412] on span "[Primary Membership] Fellow Member (Retired)" at bounding box center [434, 414] width 213 height 15
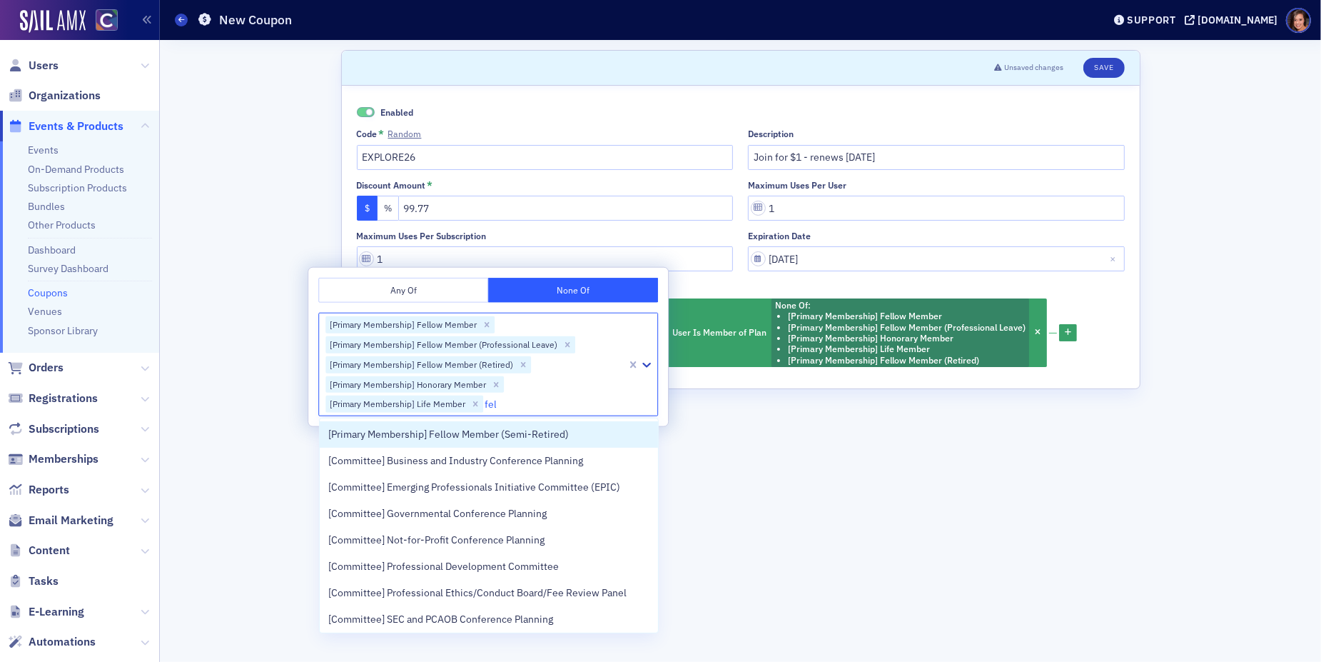
type input "fell"
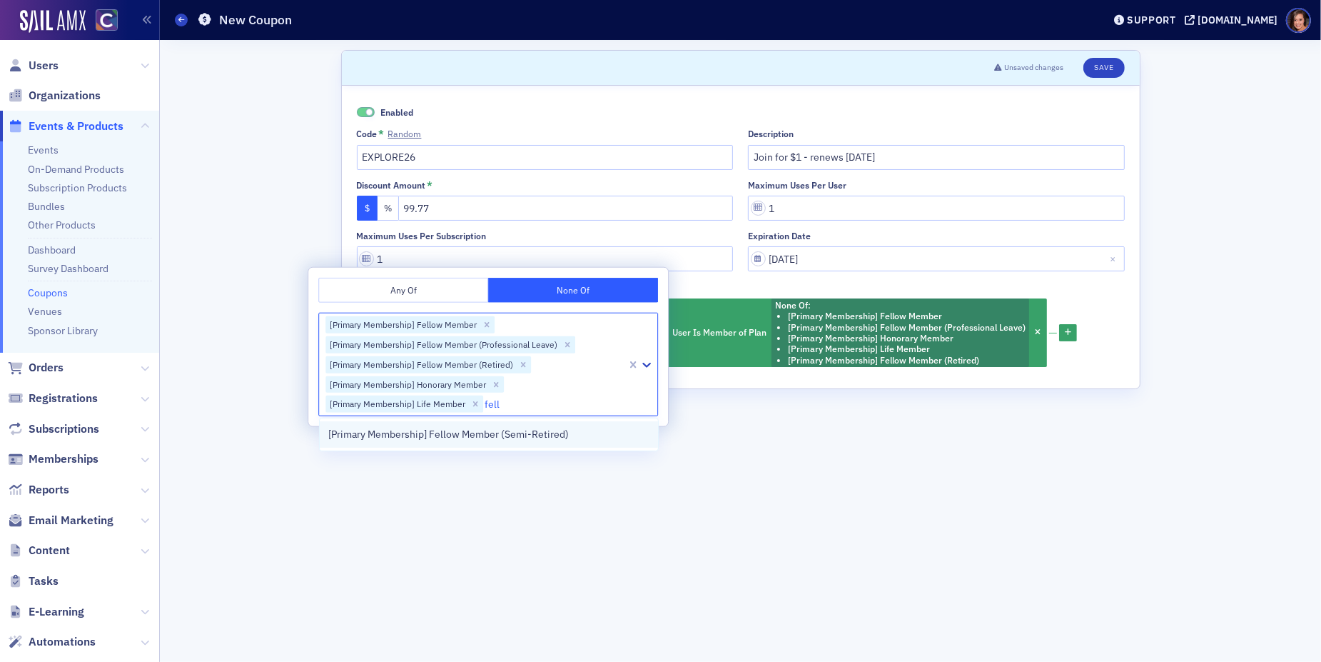
click at [540, 436] on span "[Primary Membership] Fellow Member (Semi-Retired)" at bounding box center [448, 434] width 241 height 15
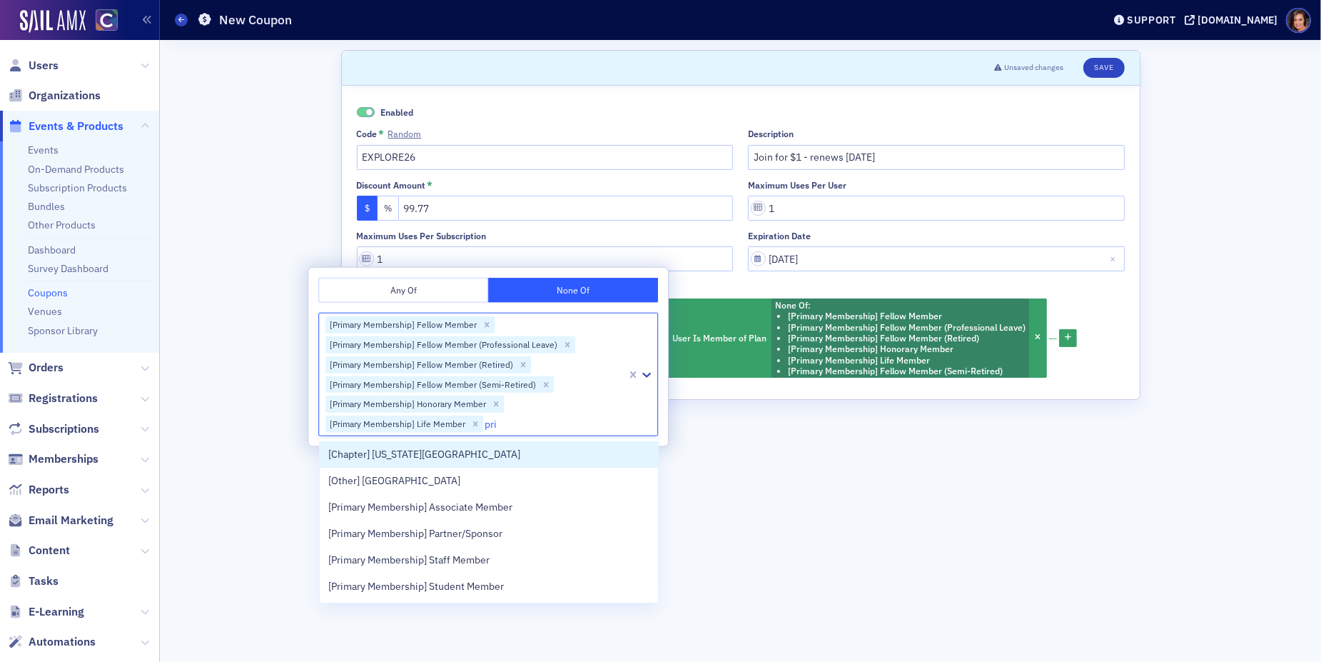
type input "prim"
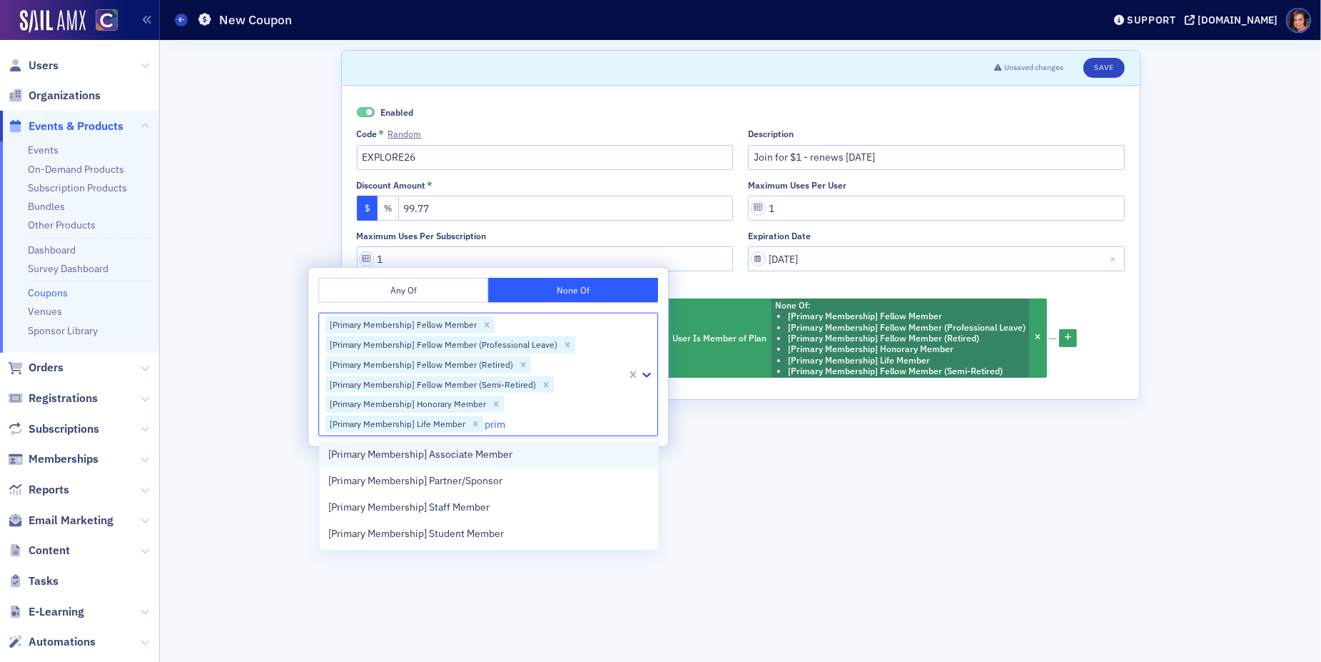
click at [533, 455] on div "[Primary Membership] Associate Member" at bounding box center [488, 454] width 321 height 15
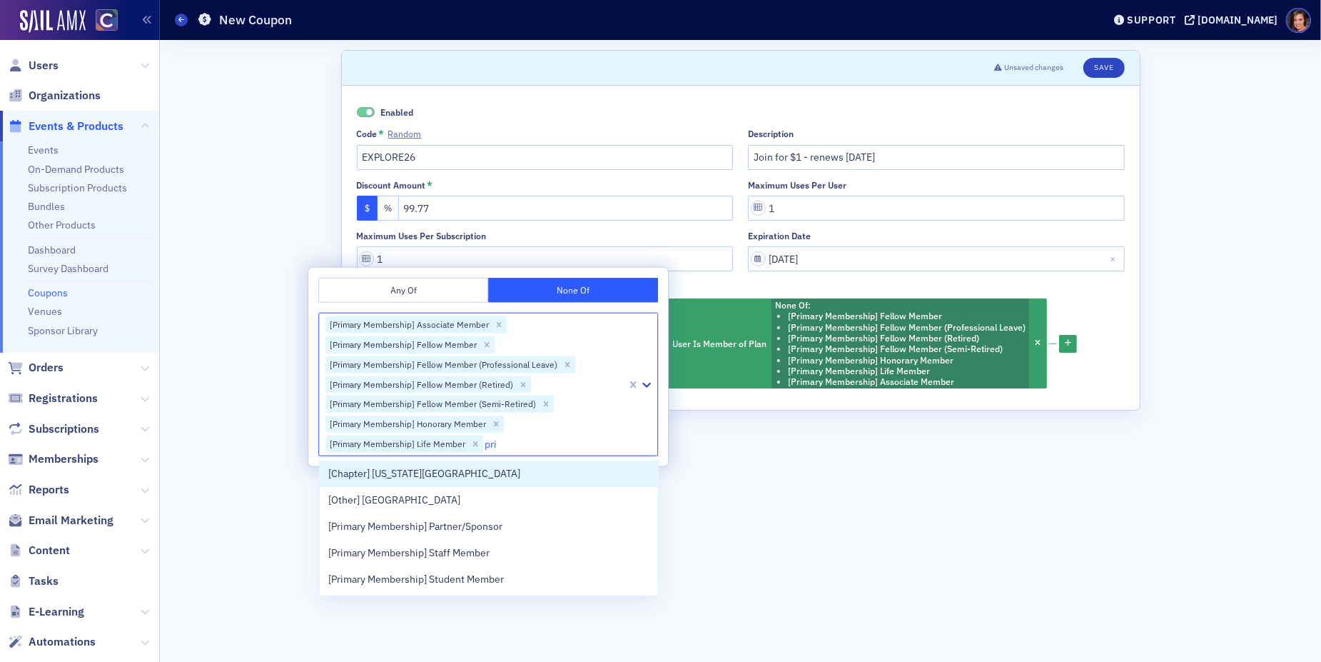
type input "prim"
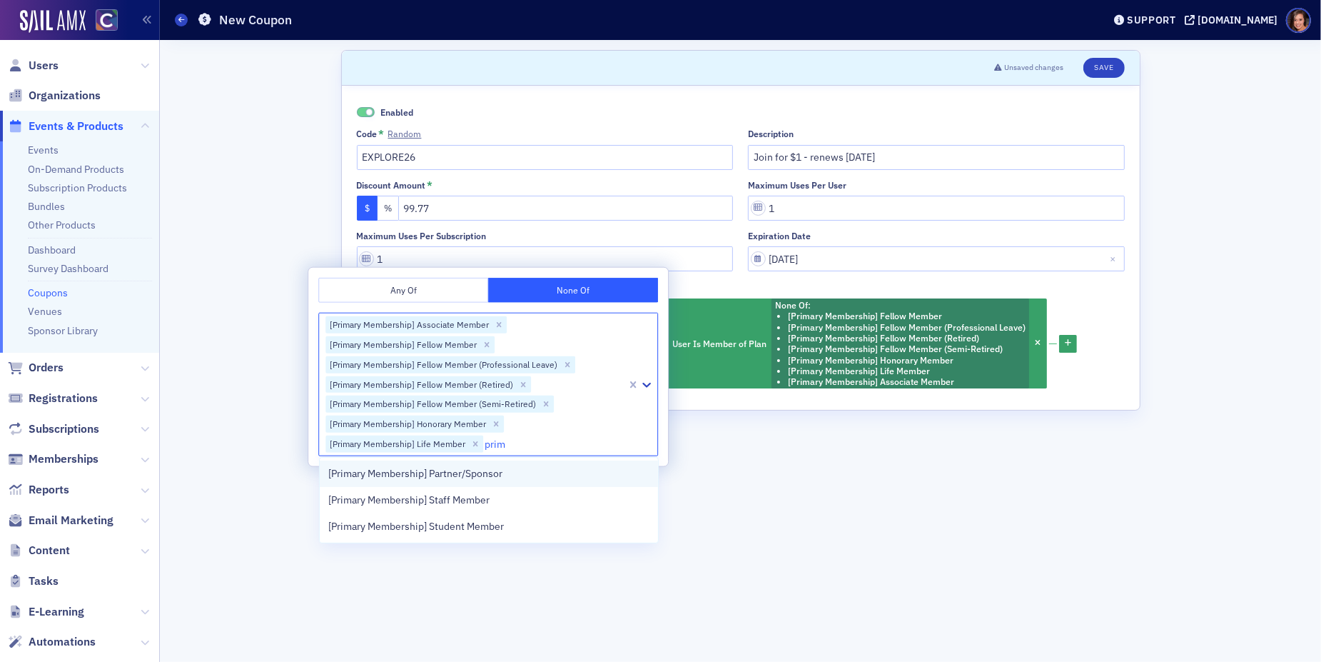
click at [528, 475] on div "[Primary Membership] Partner/Sponsor" at bounding box center [488, 473] width 321 height 15
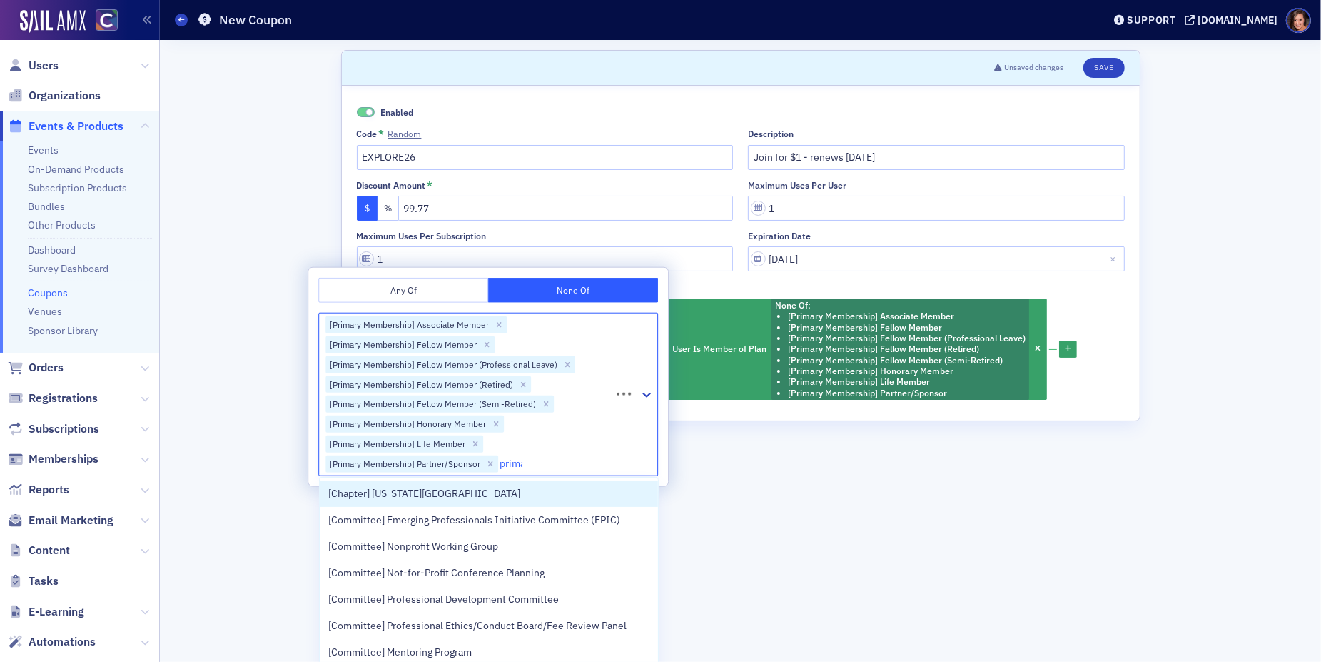
type input "primar"
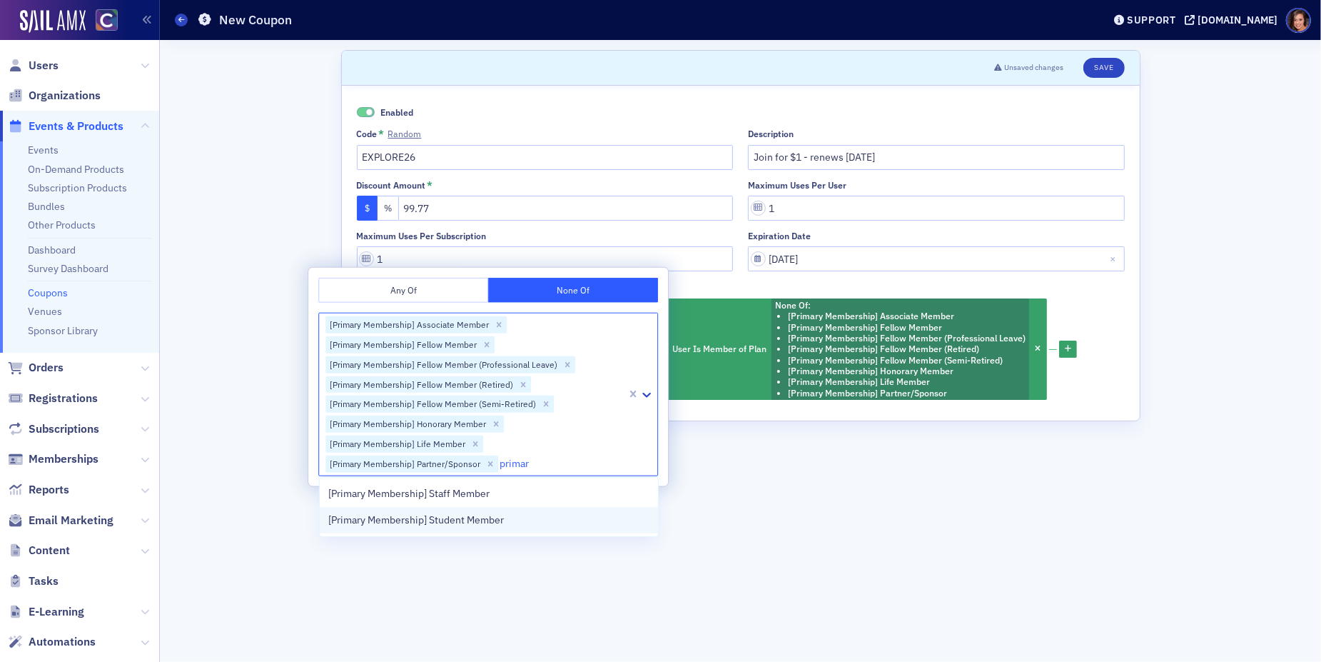
click at [538, 517] on div "[Primary Membership] Student Member" at bounding box center [488, 520] width 321 height 15
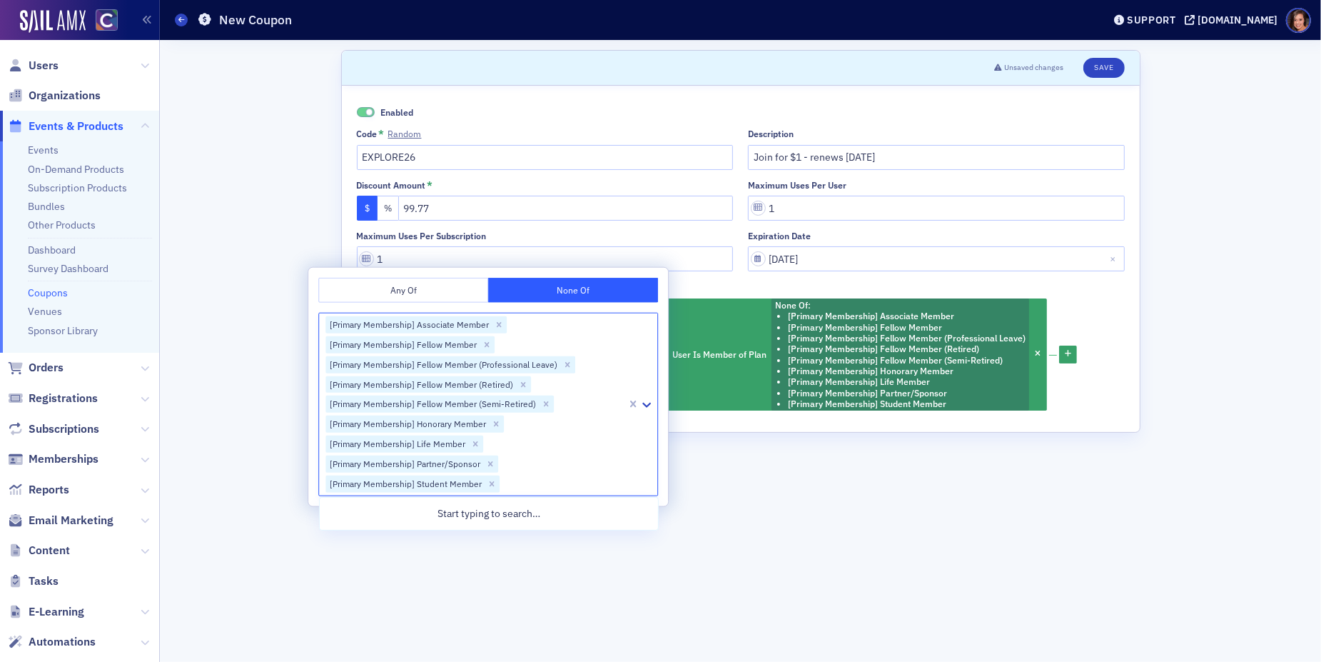
click at [756, 483] on form "Scroll to Unsaved changes Save Enabled Code * Random EXPLORE26 Description Join…" at bounding box center [740, 351] width 799 height 602
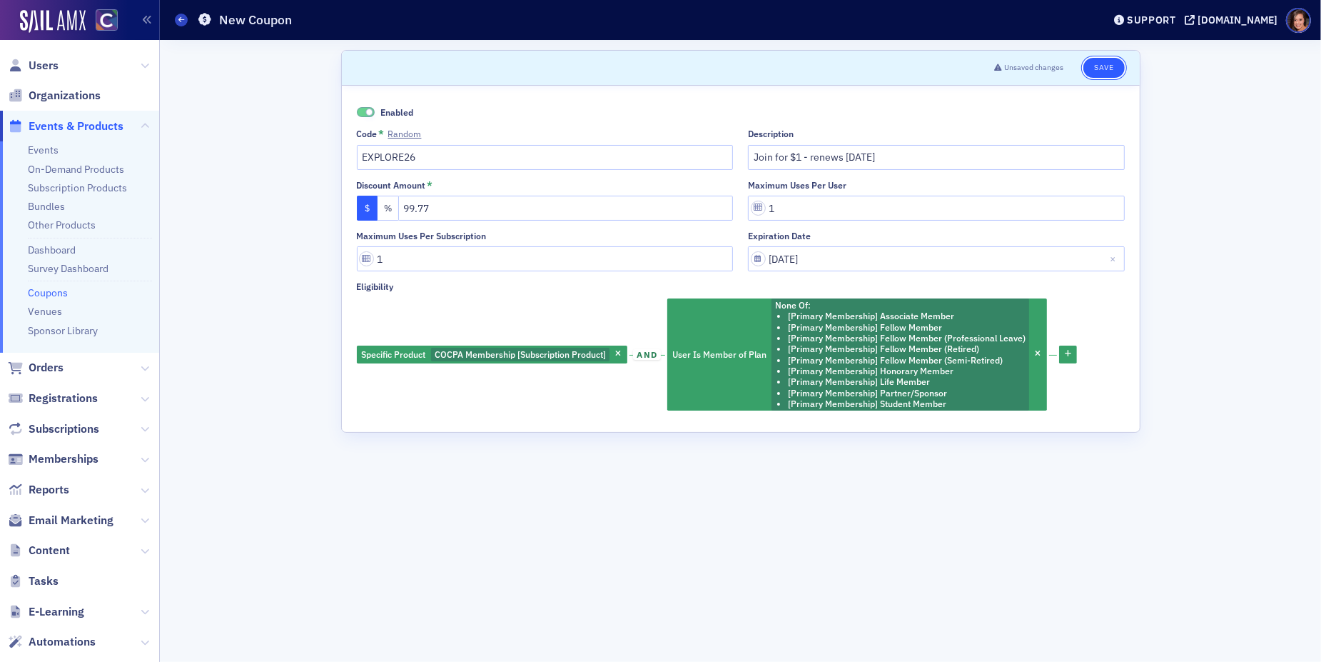
click at [1116, 69] on button "Save" at bounding box center [1104, 68] width 41 height 20
